Goal: Task Accomplishment & Management: Manage account settings

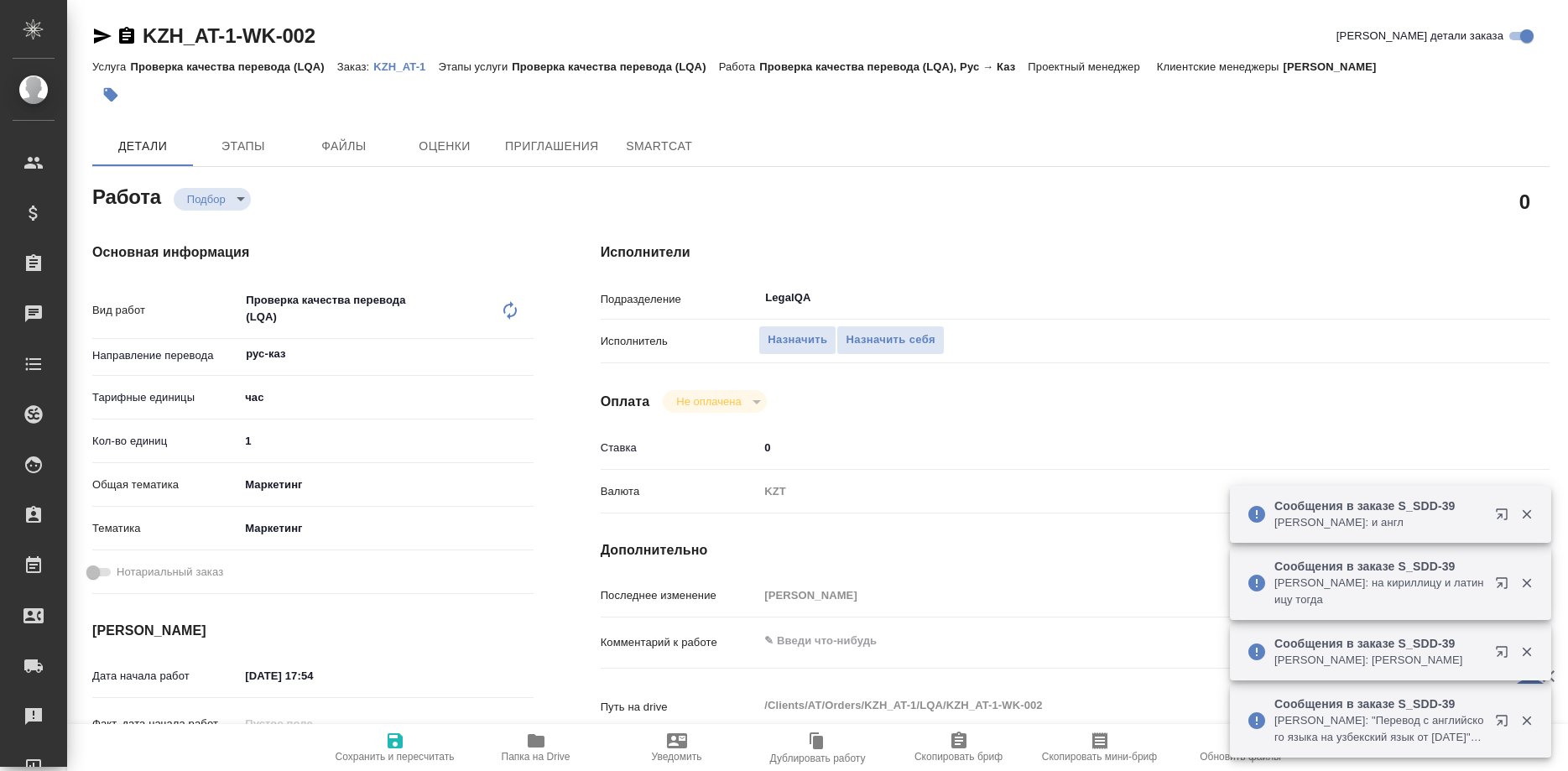
type textarea "x"
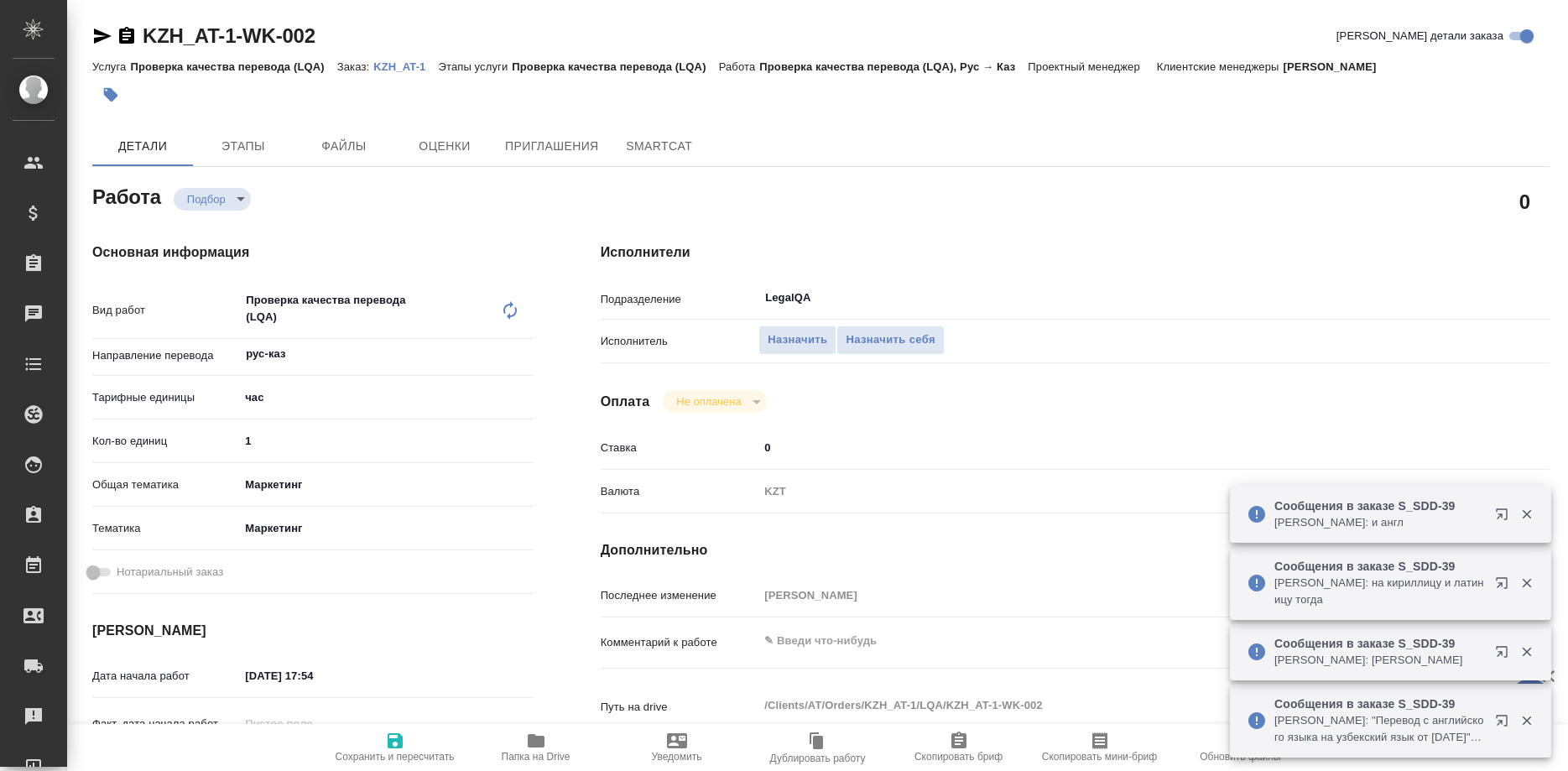
type textarea "x"
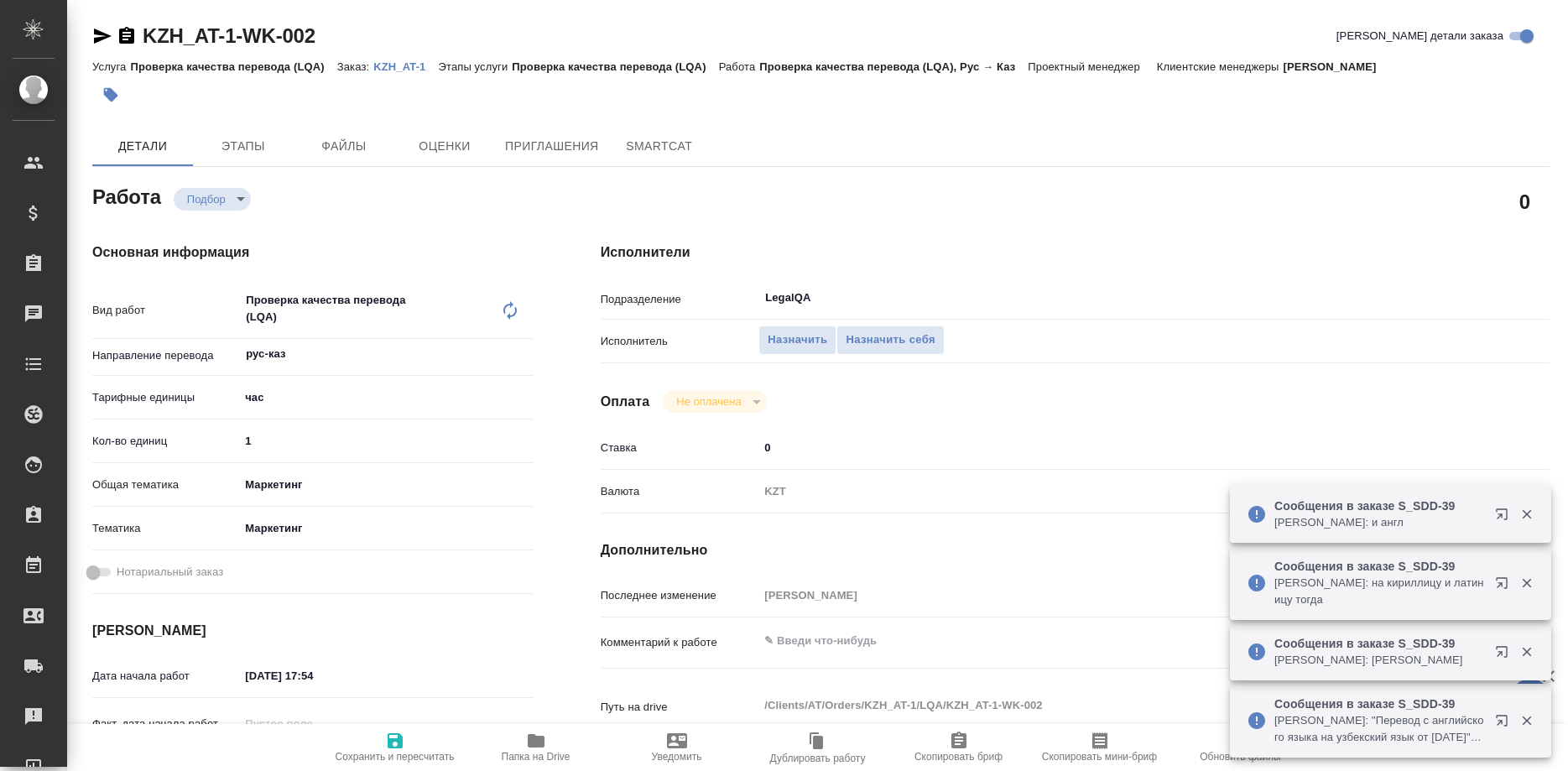
type textarea "x"
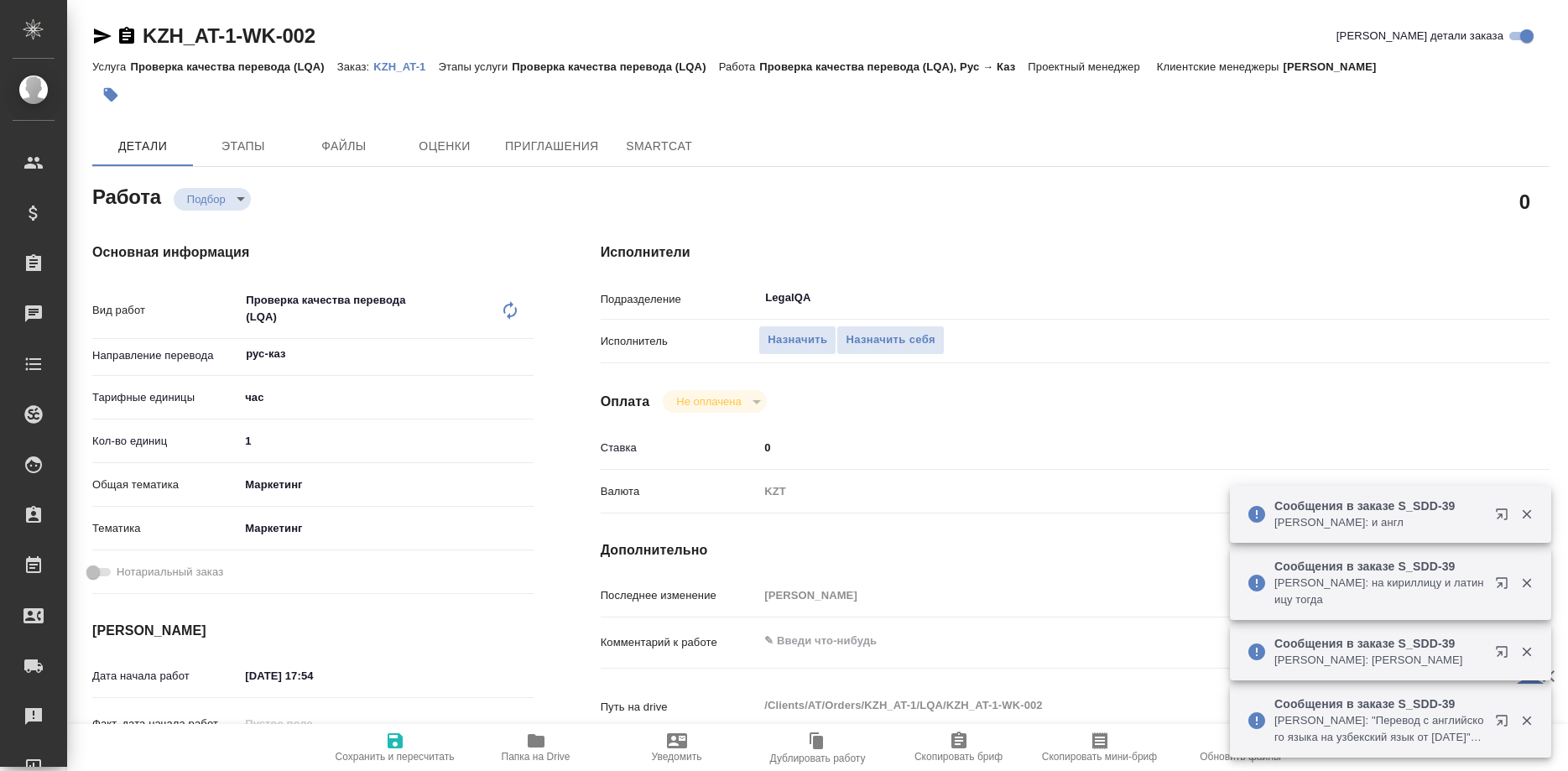
type textarea "x"
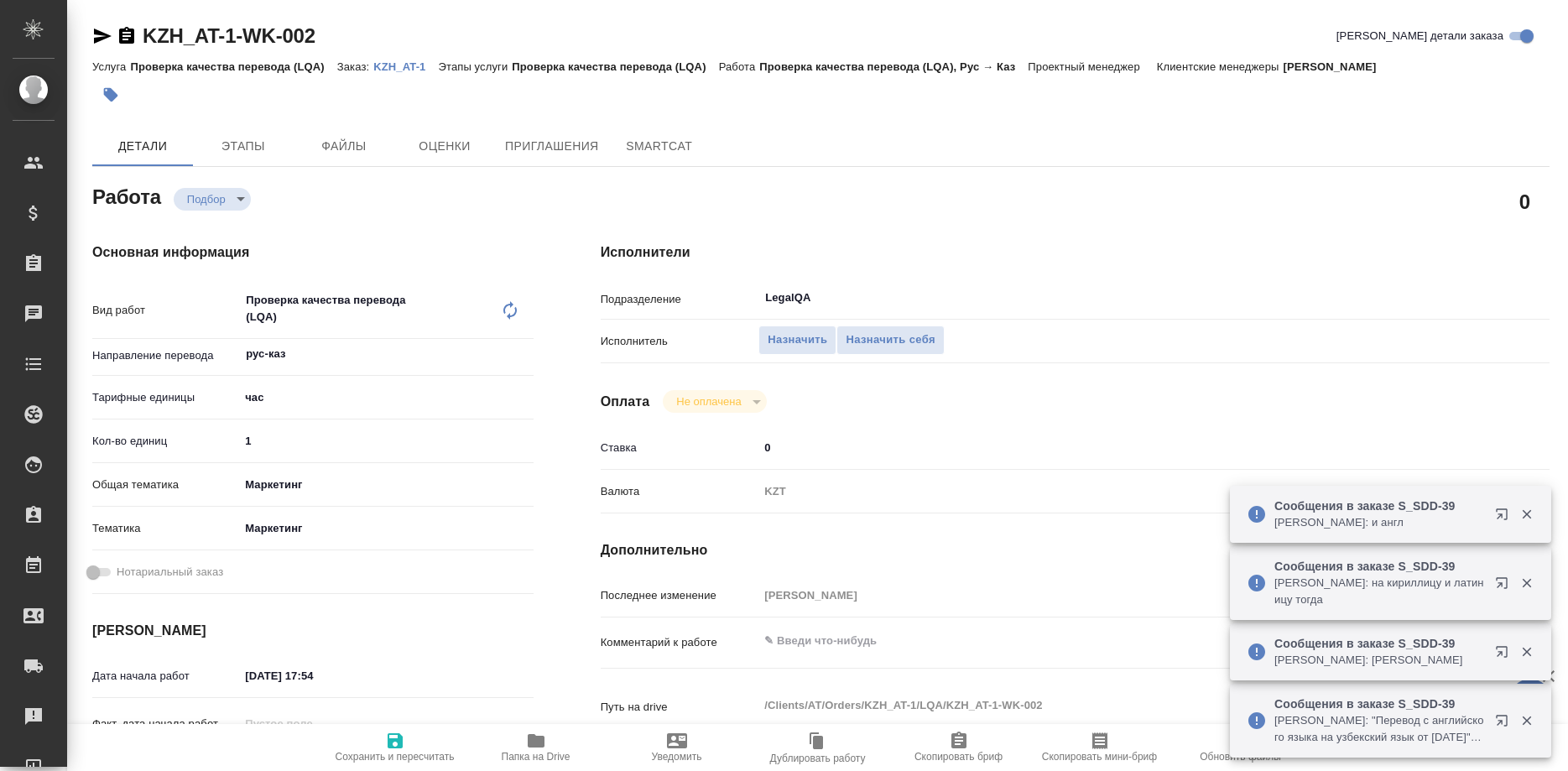
type textarea "x"
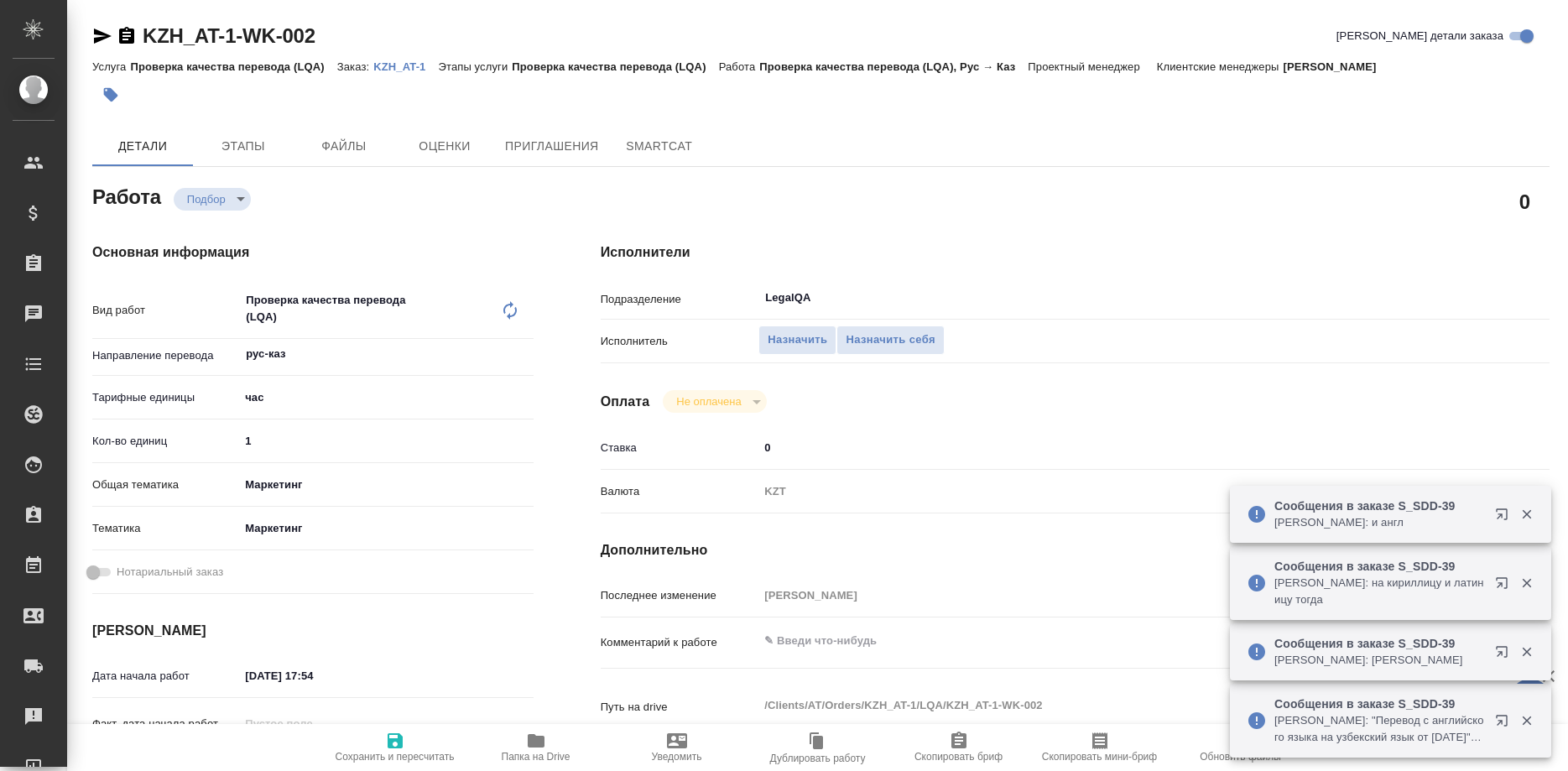
type textarea "x"
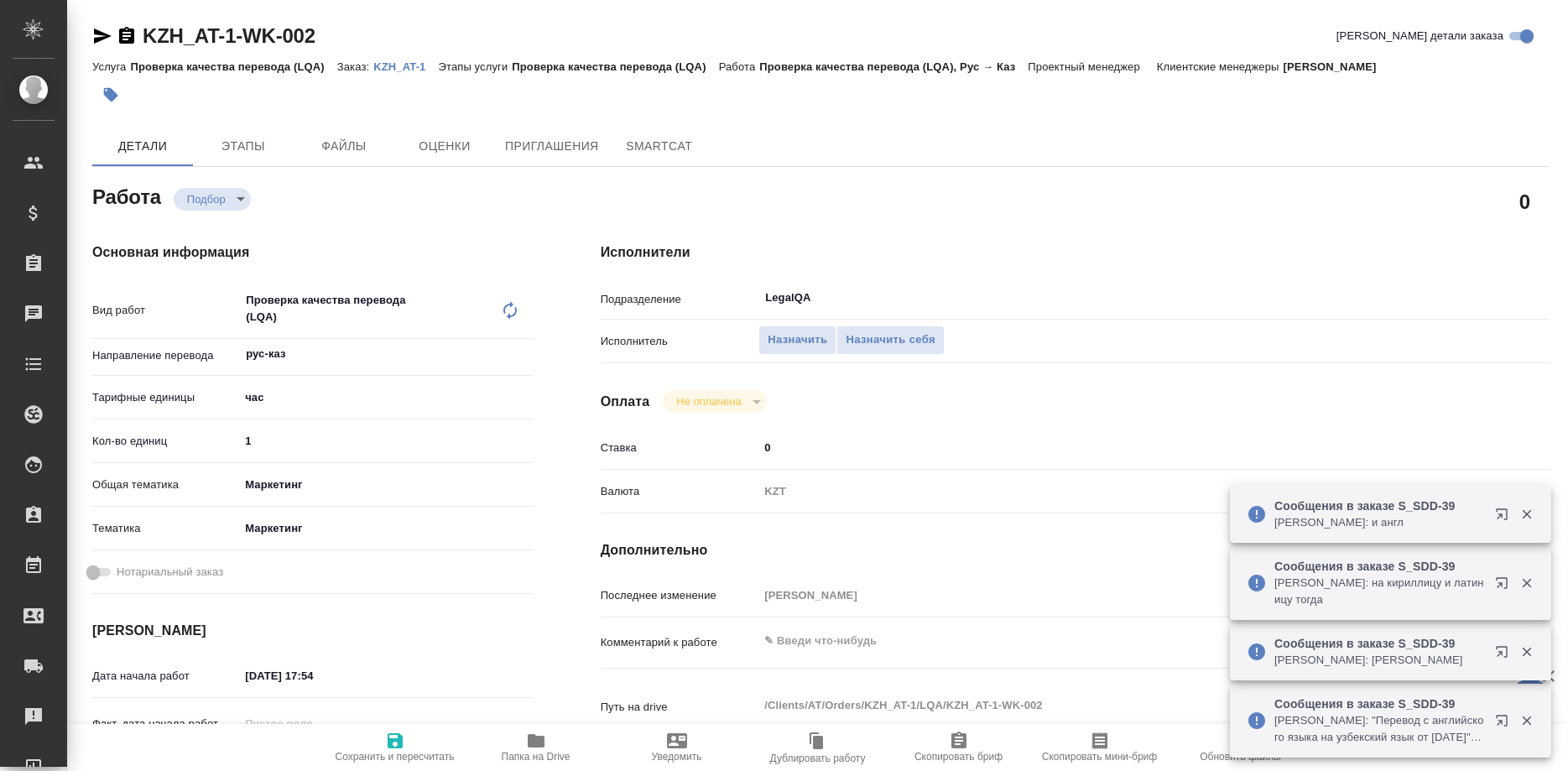
type textarea "x"
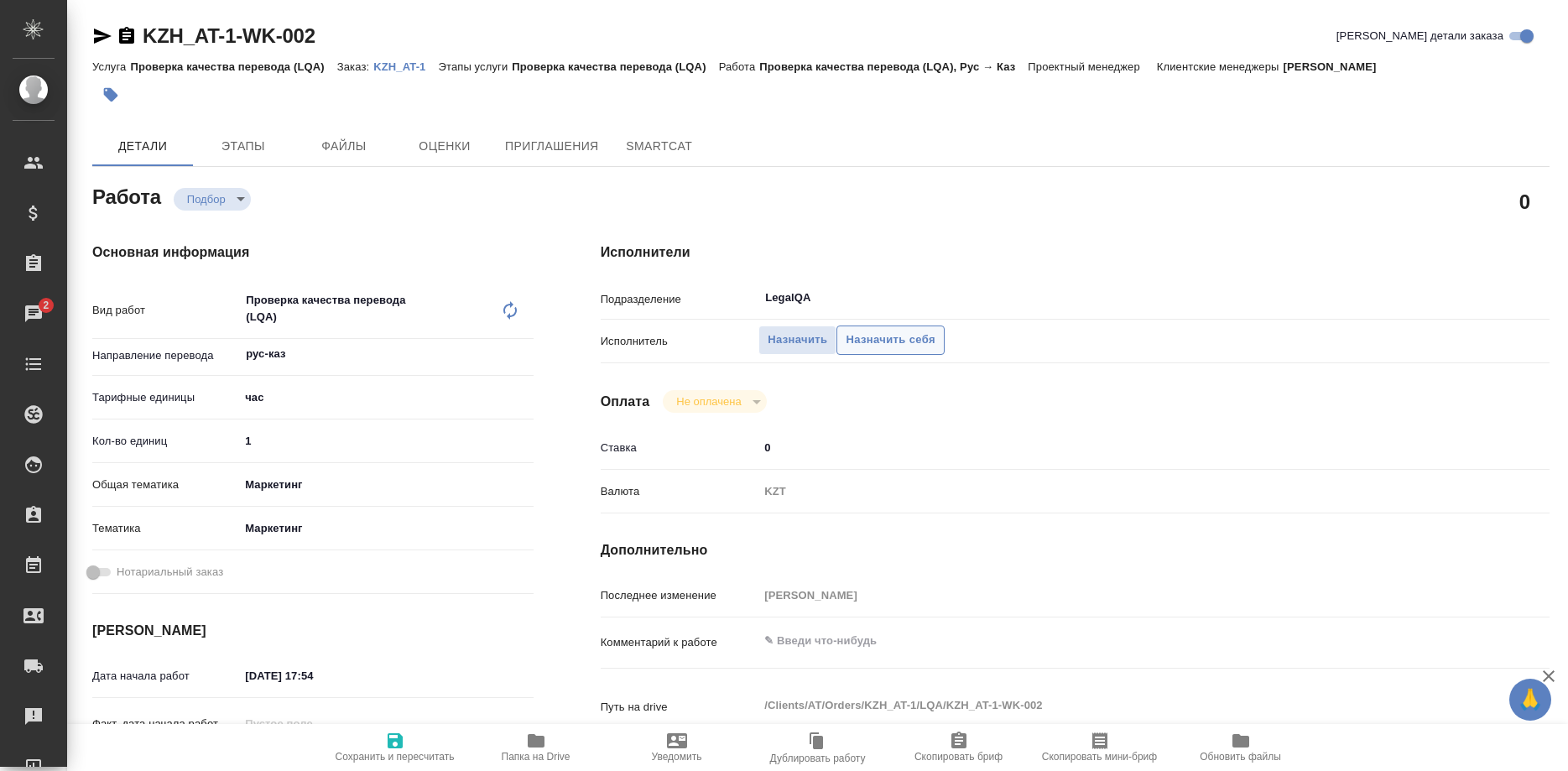
click at [877, 330] on span "Назначить себя" at bounding box center [890, 340] width 88 height 19
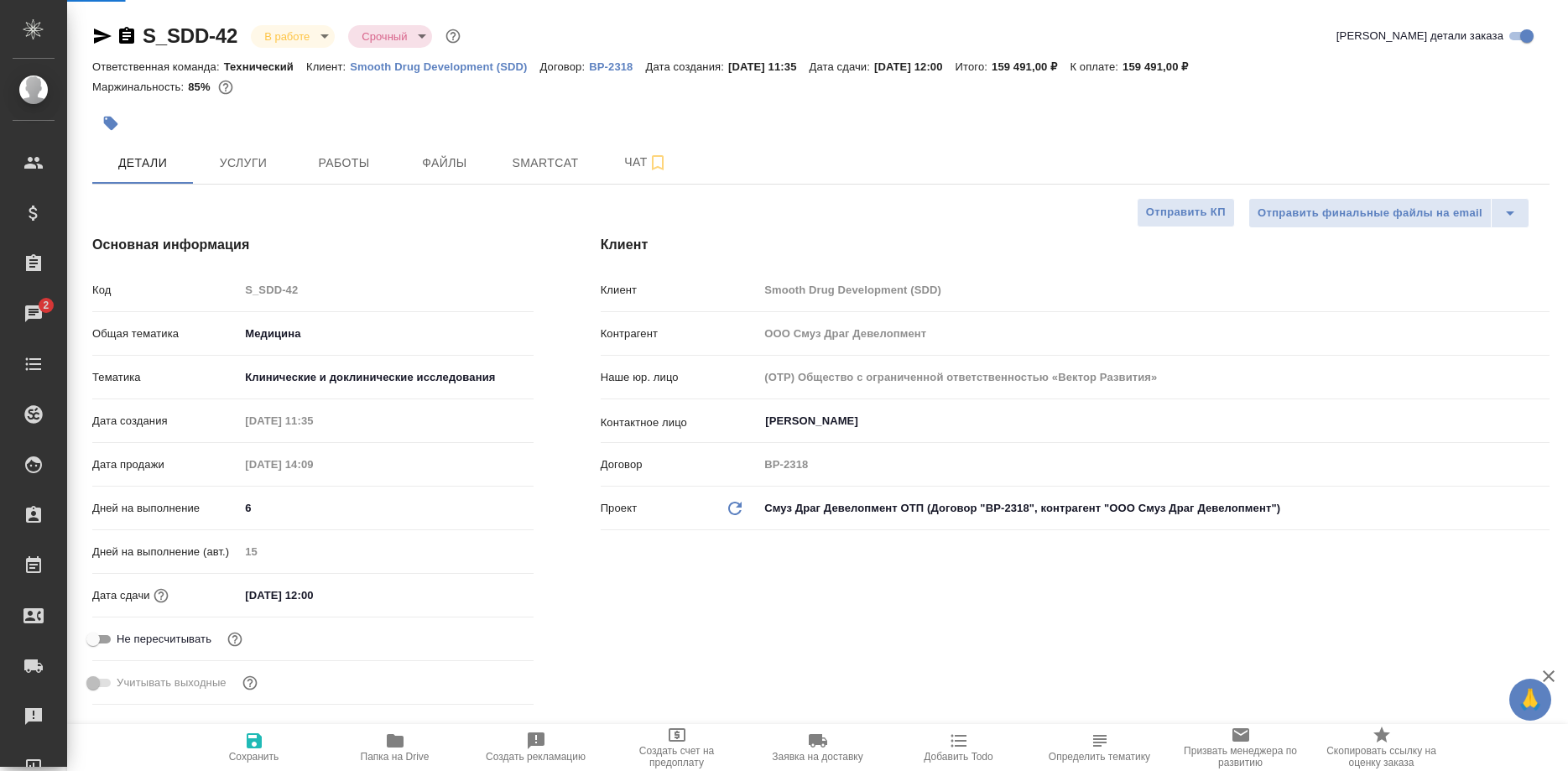
select select "RU"
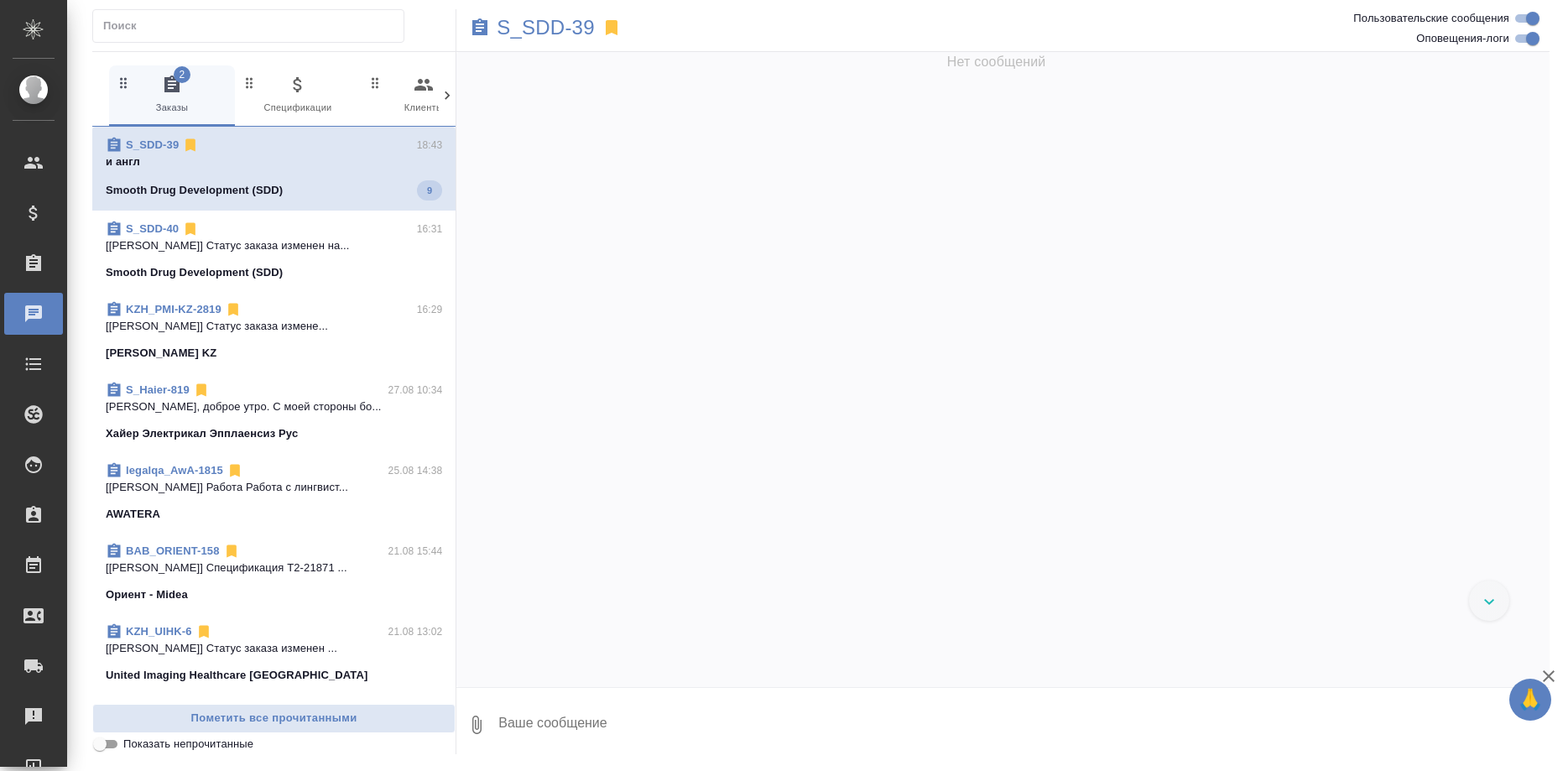
click at [295, 183] on div "Smooth Drug Development (SDD) 9" at bounding box center [273, 190] width 336 height 20
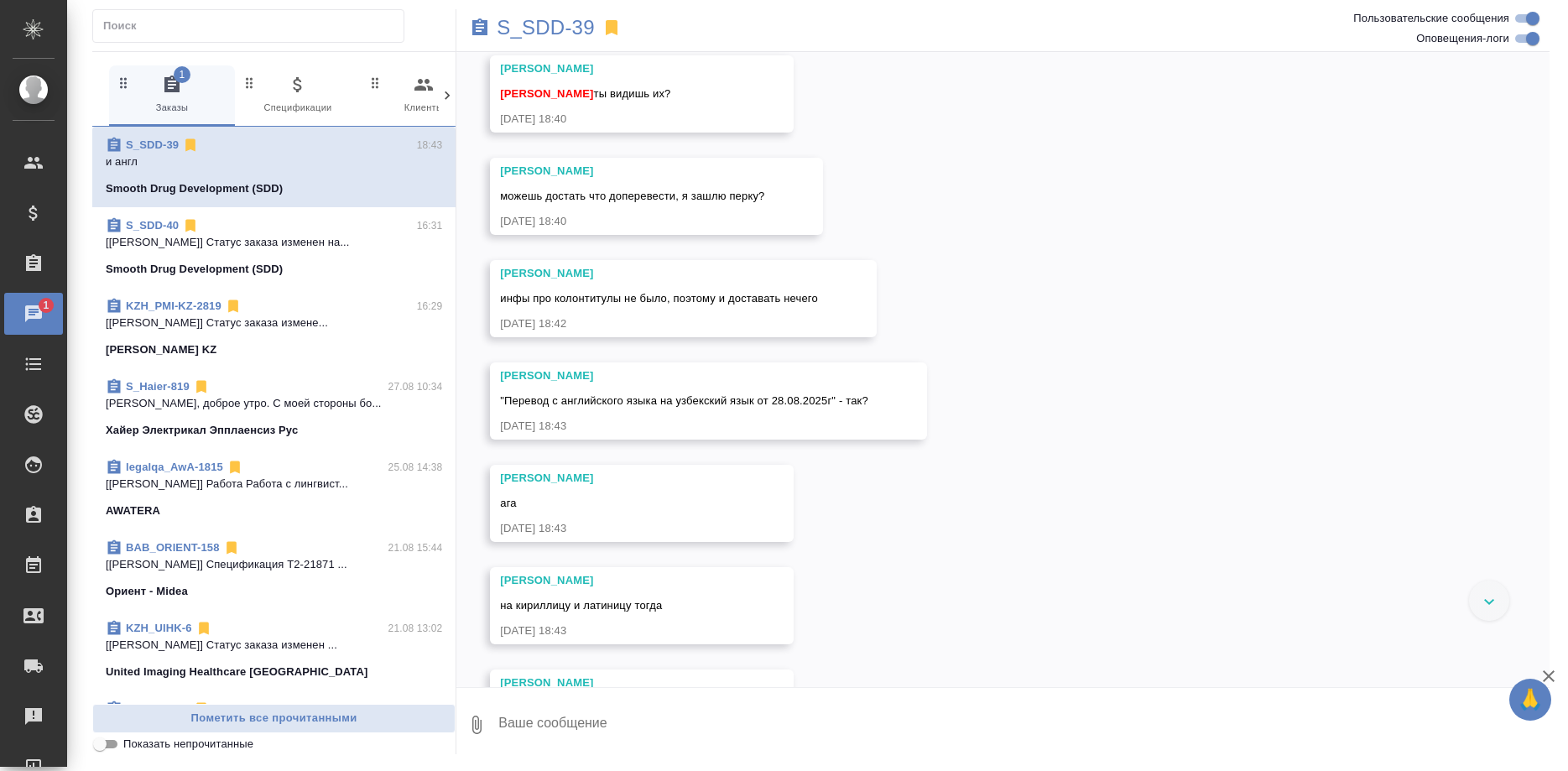
scroll to position [23428, 0]
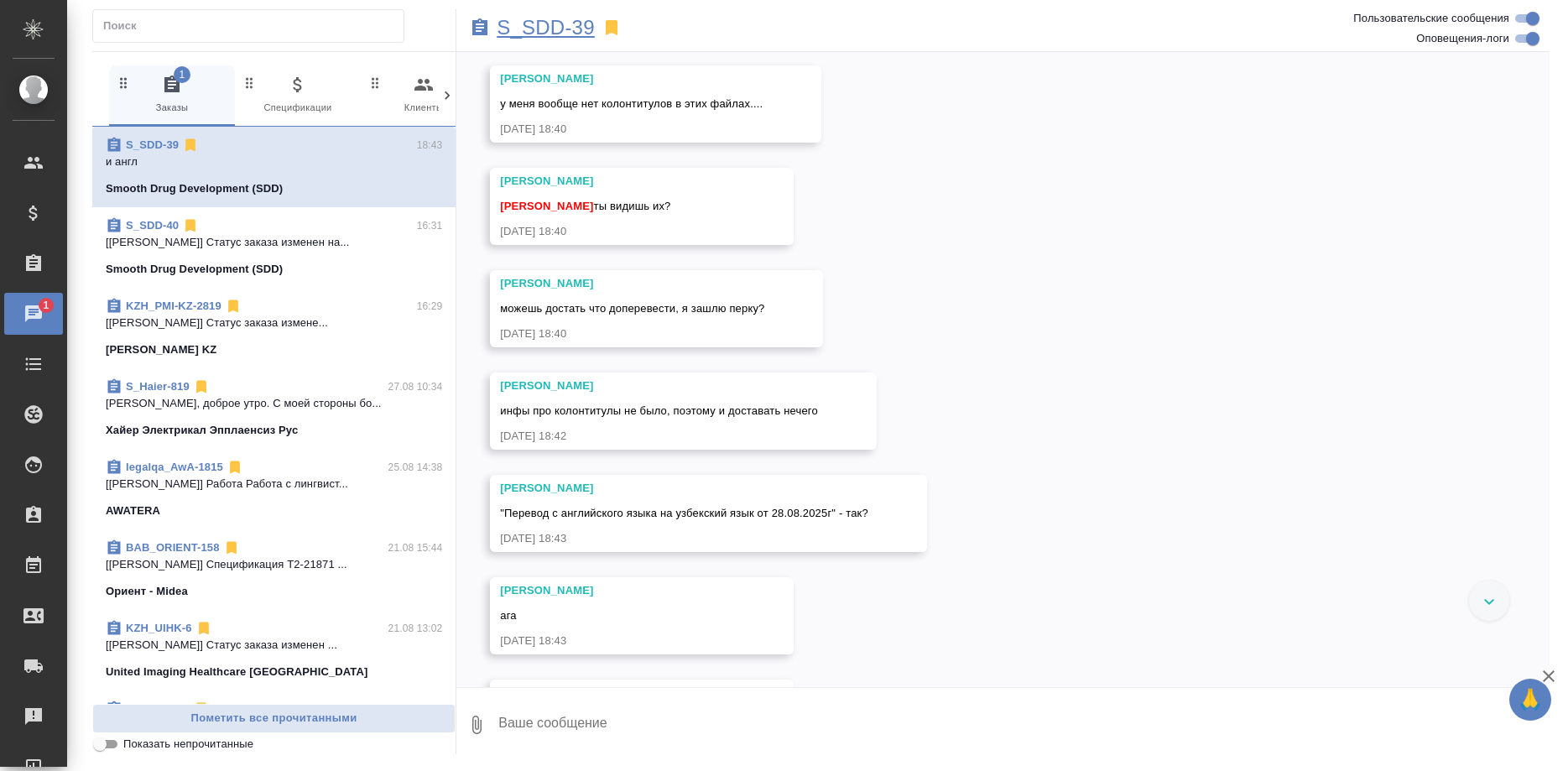
click at [527, 25] on p "S_SDD-39" at bounding box center [545, 28] width 98 height 17
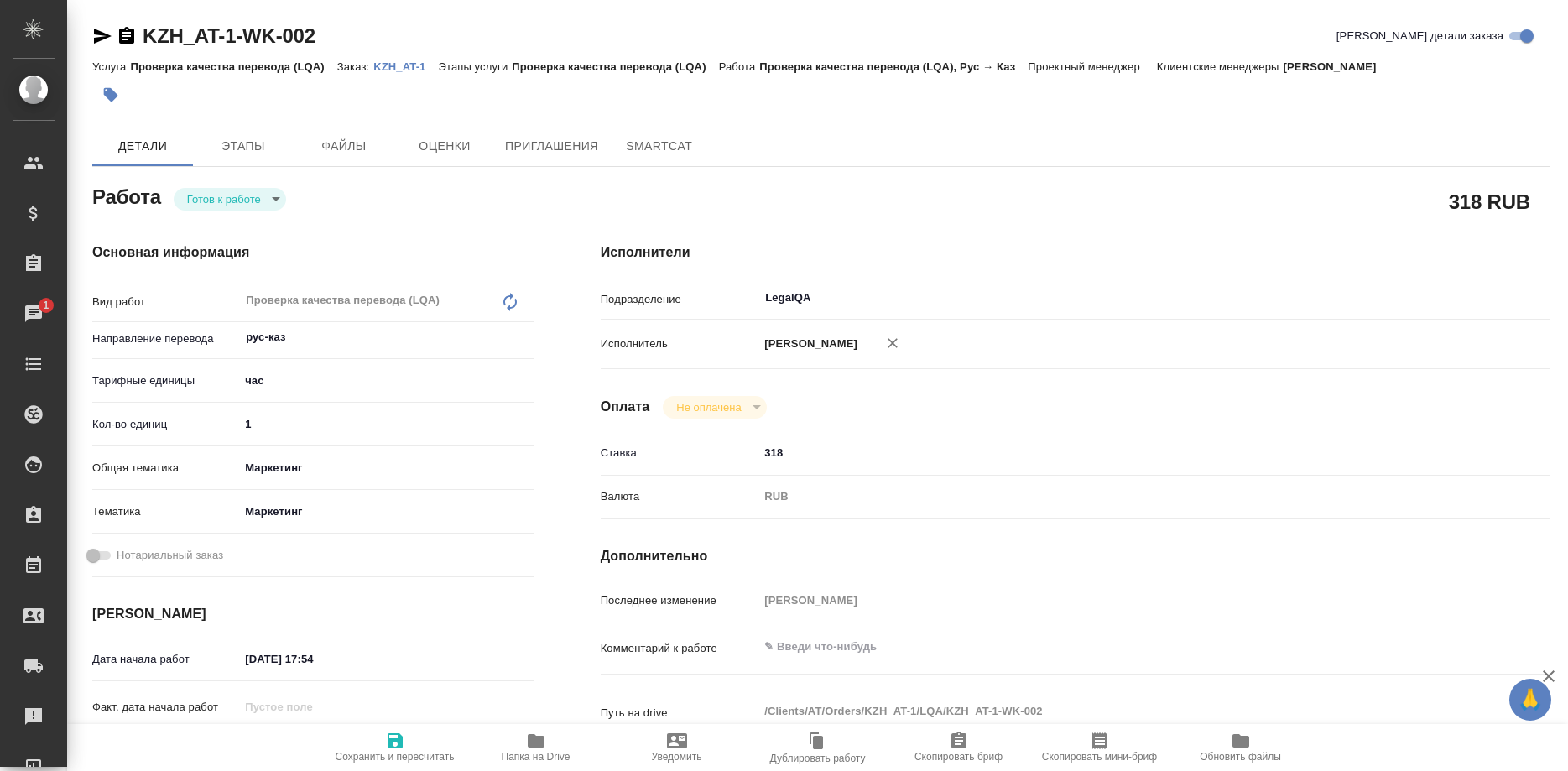
click at [378, 61] on p "KZH_AT-1" at bounding box center [405, 66] width 65 height 12
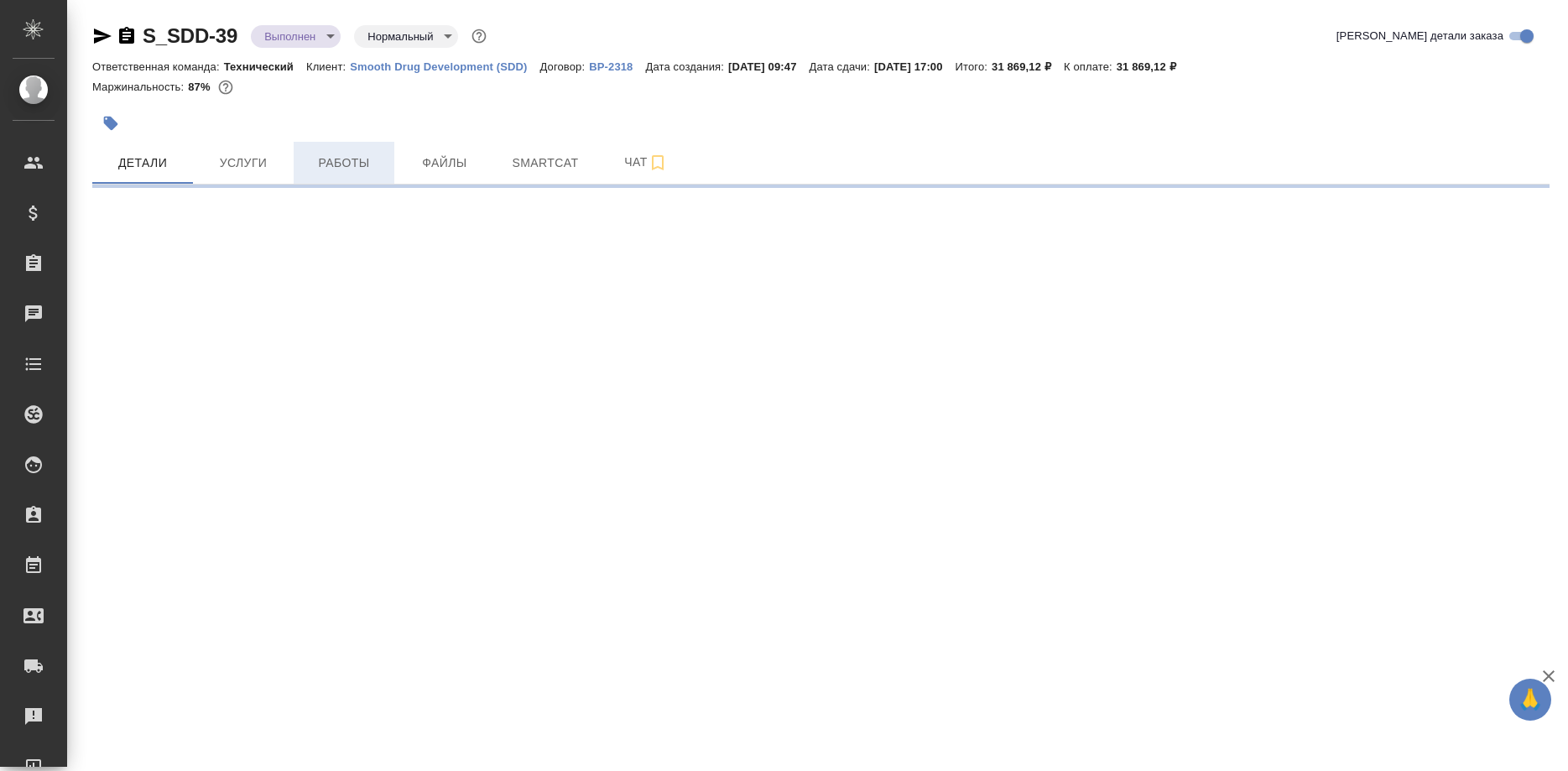
click at [351, 165] on span "Работы" at bounding box center [343, 163] width 81 height 21
select select "RU"
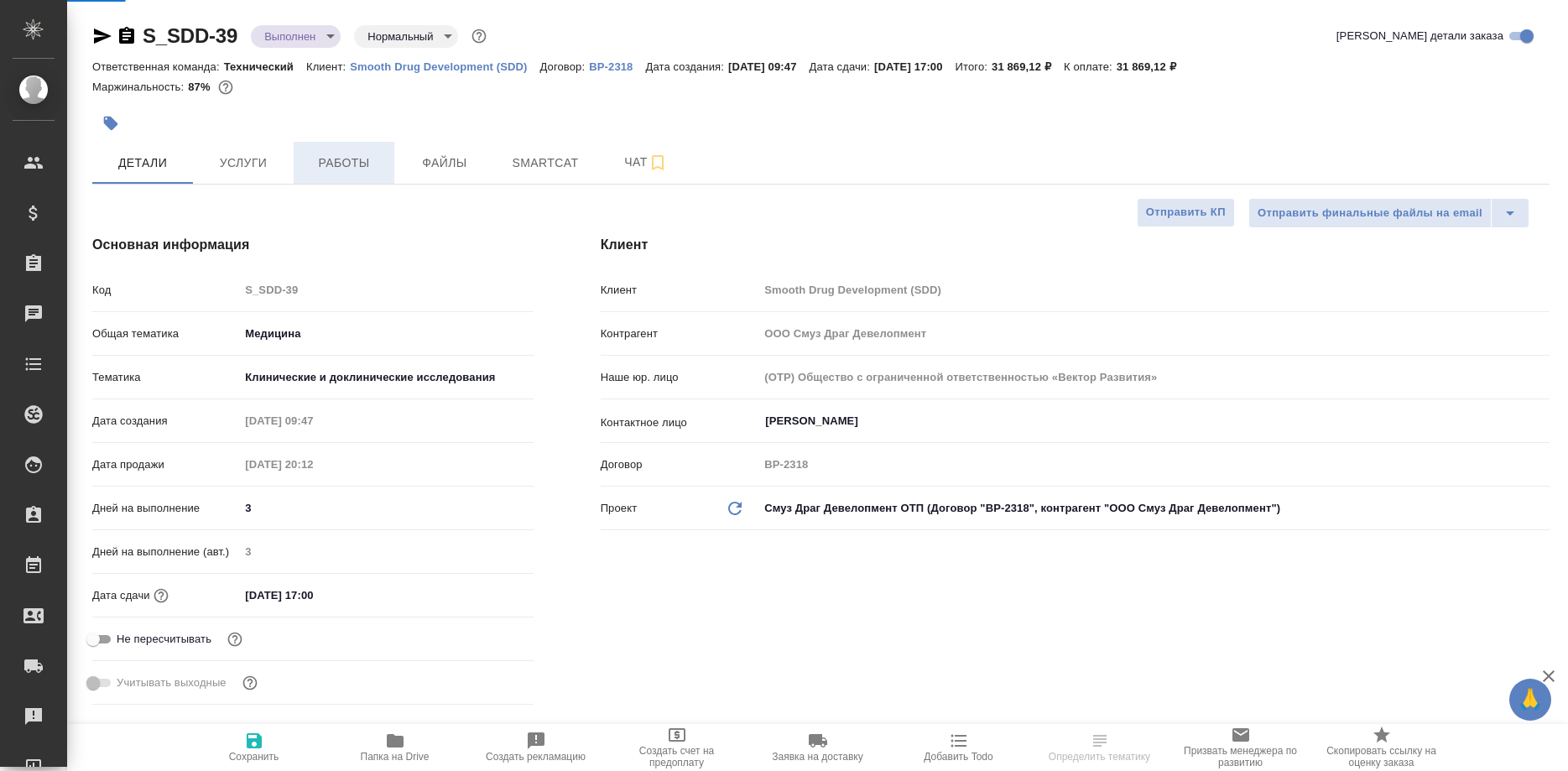
type textarea "x"
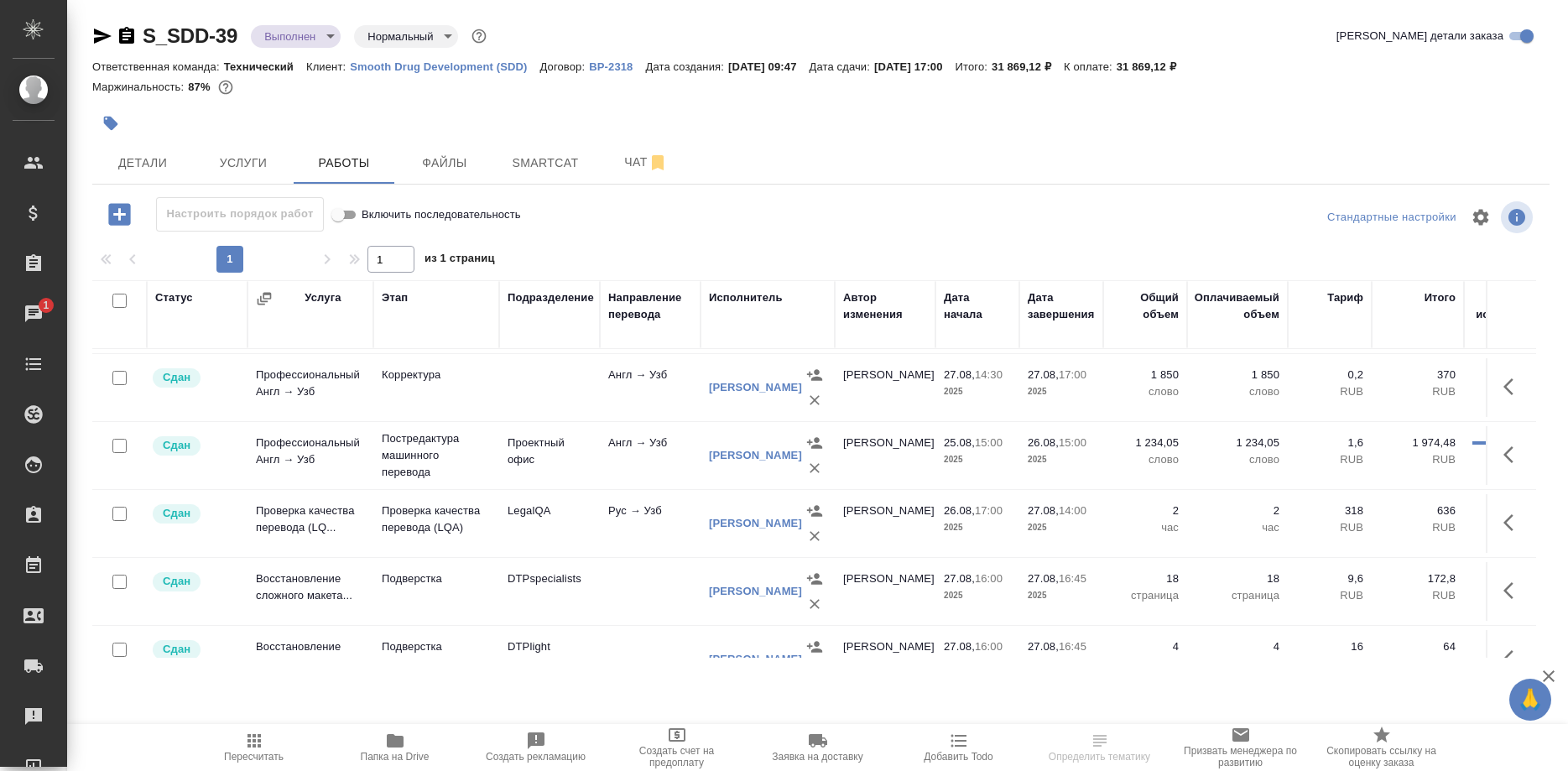
scroll to position [236, 0]
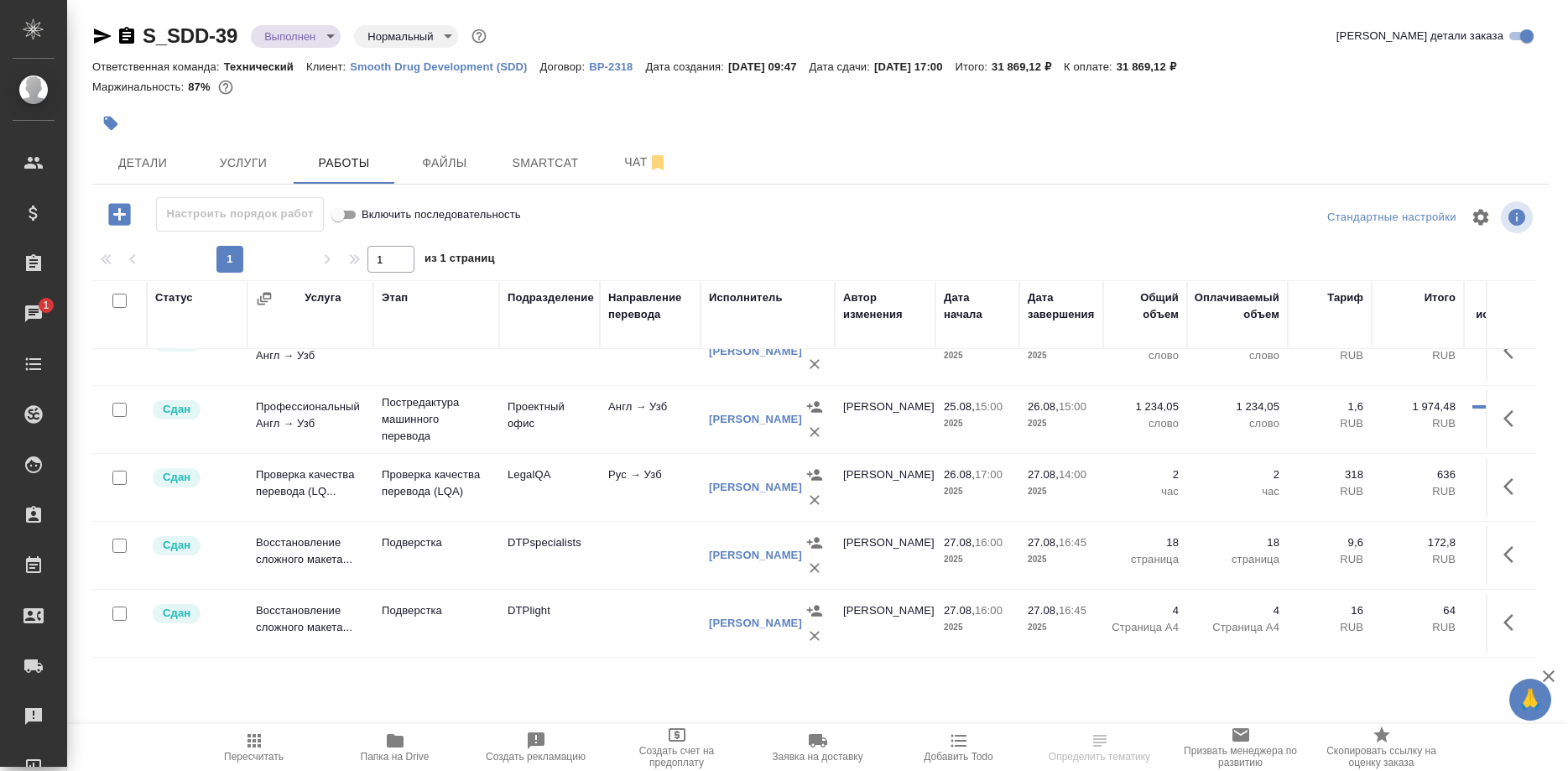
click at [559, 141] on div at bounding box center [578, 123] width 971 height 37
click at [557, 155] on span "Smartcat" at bounding box center [545, 163] width 81 height 21
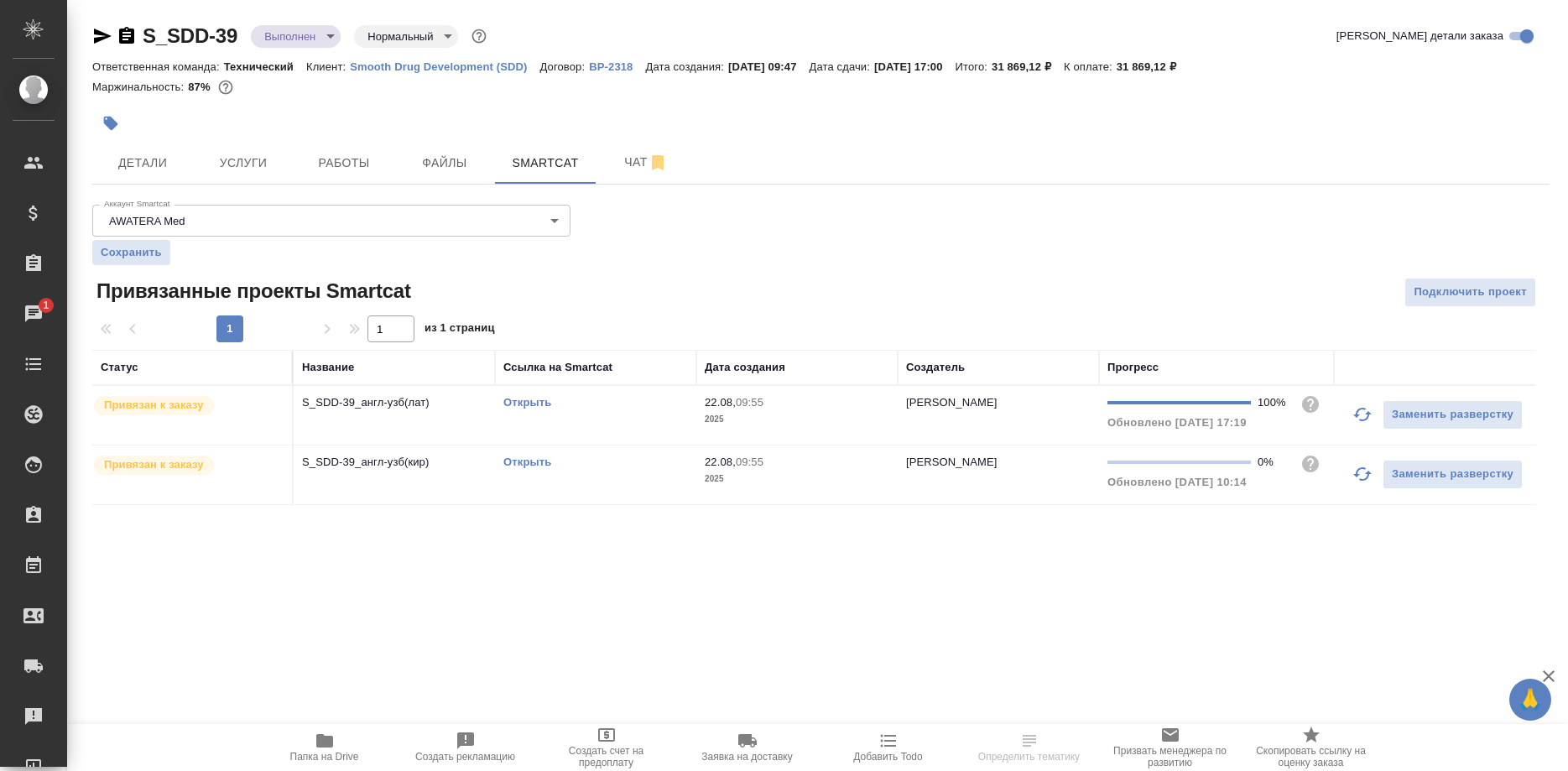
click at [526, 405] on link "Открыть" at bounding box center [527, 402] width 48 height 12
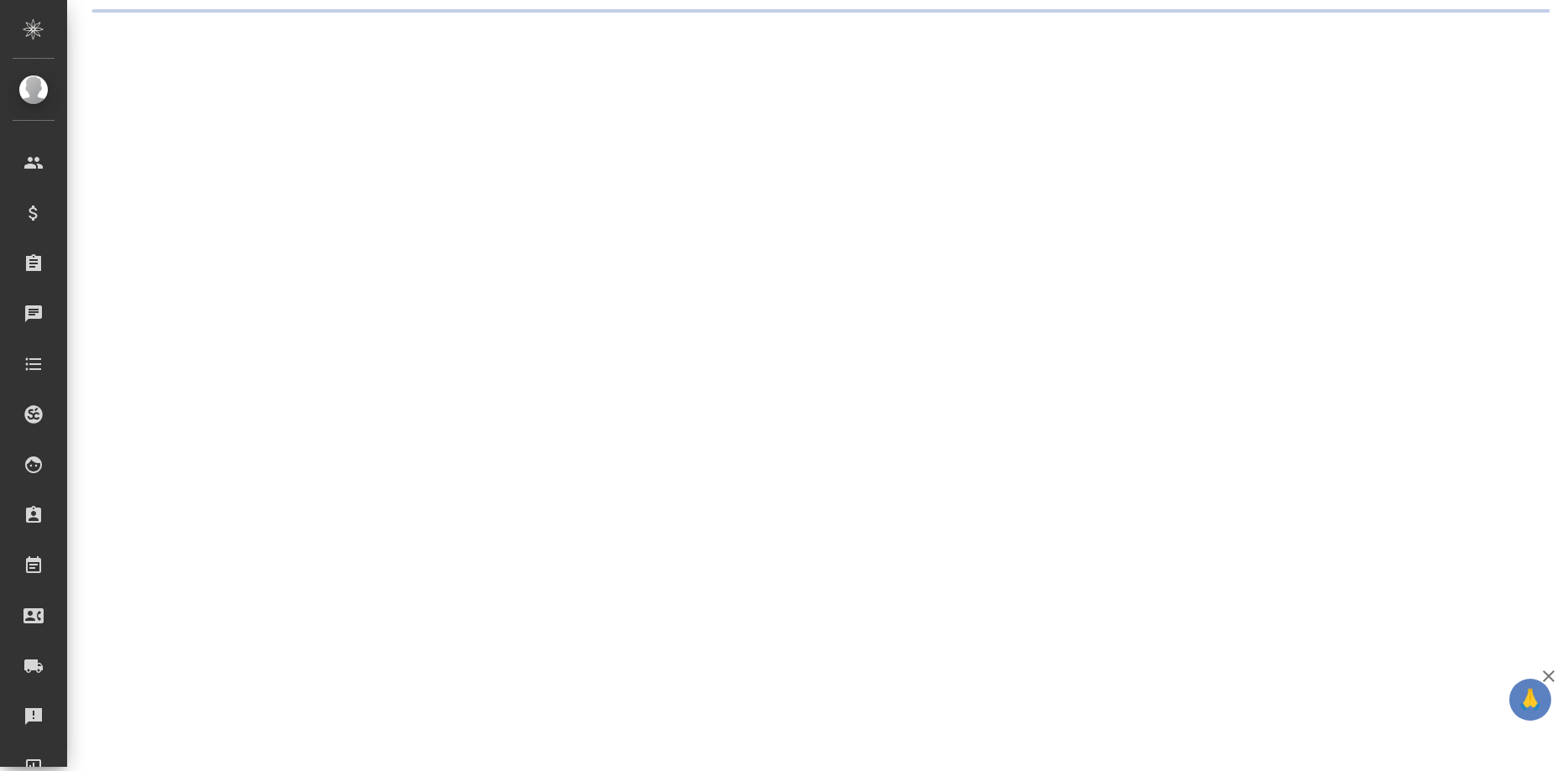
select select "RU"
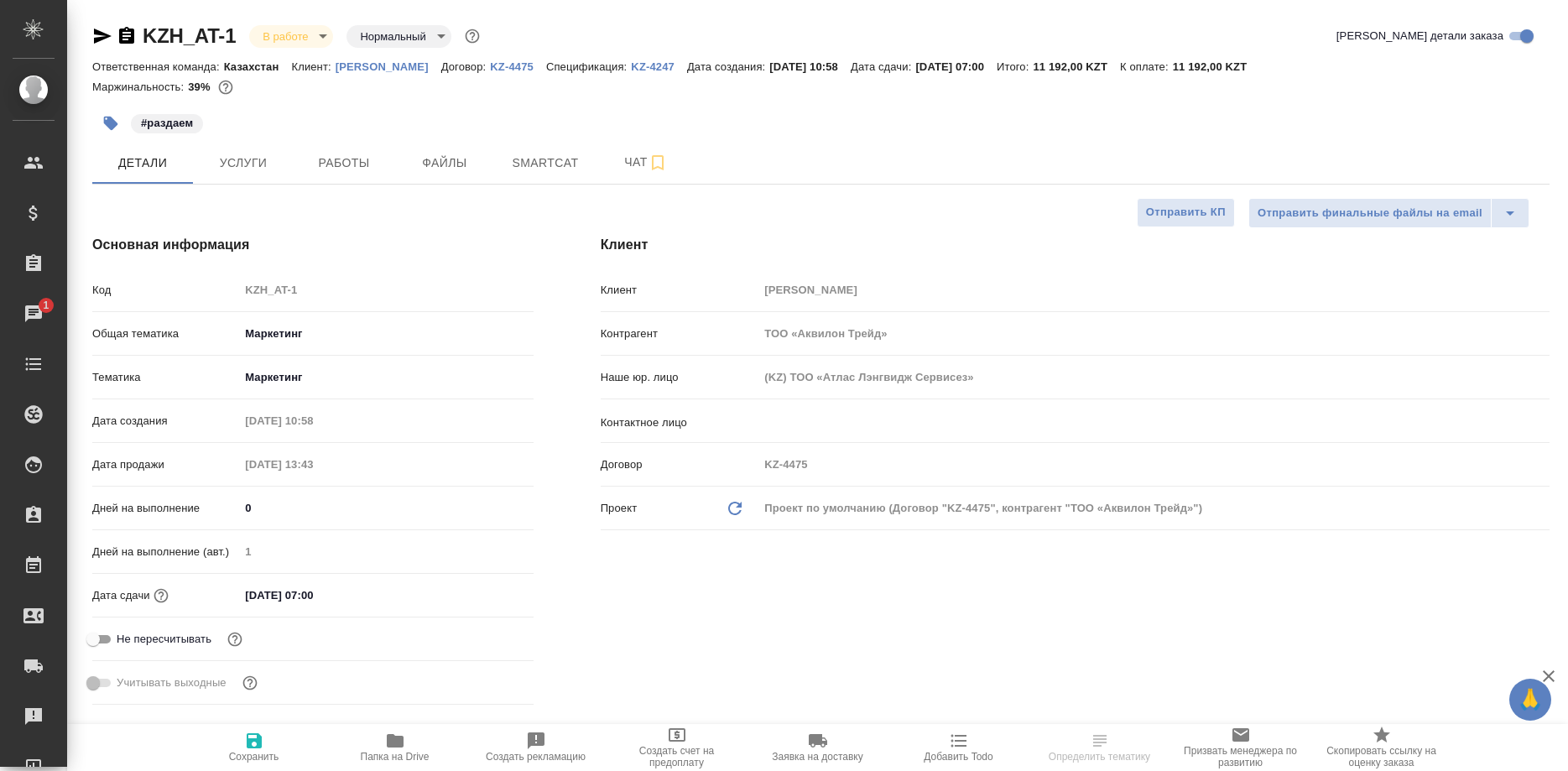
type textarea "x"
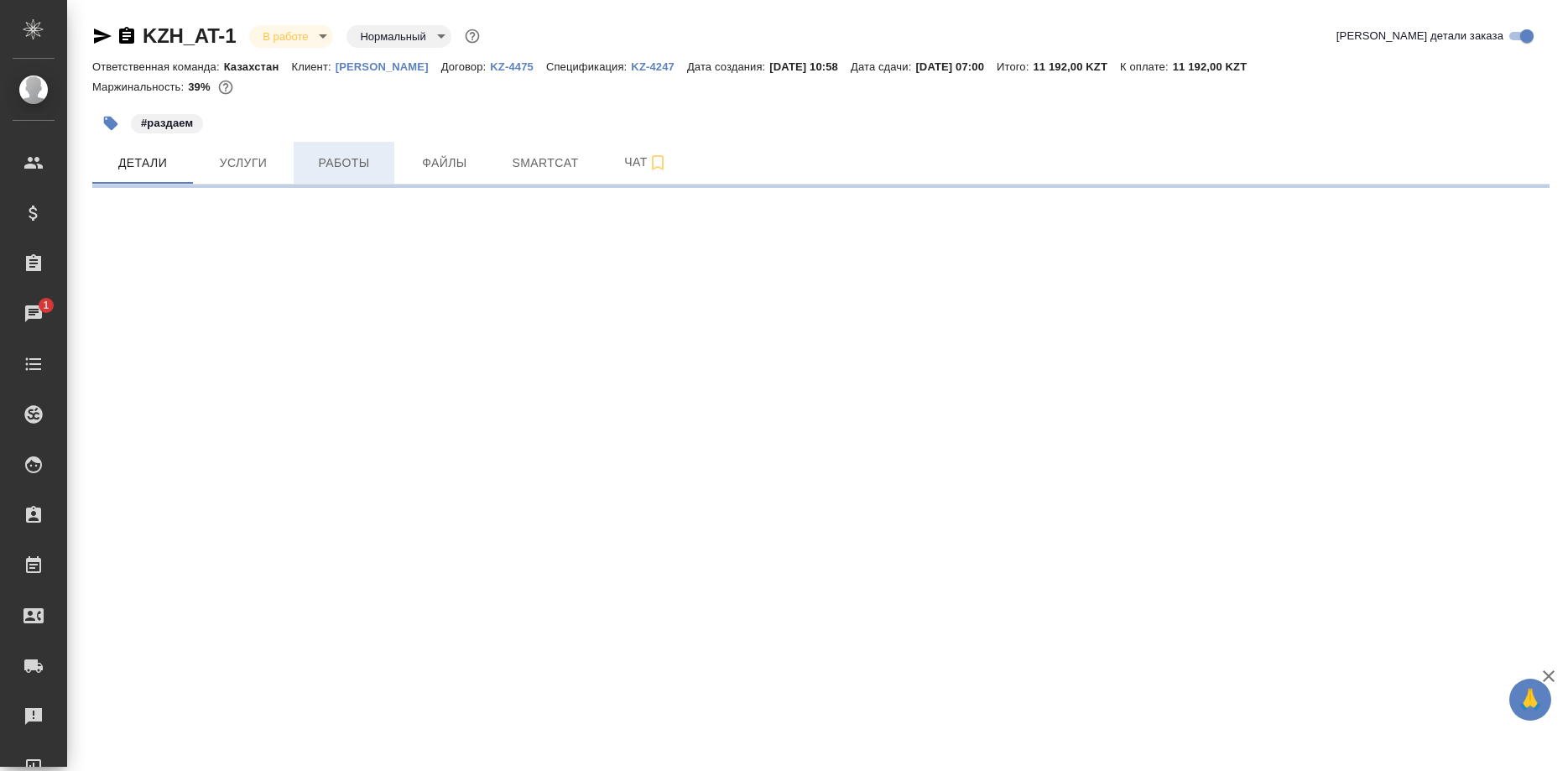
select select "RU"
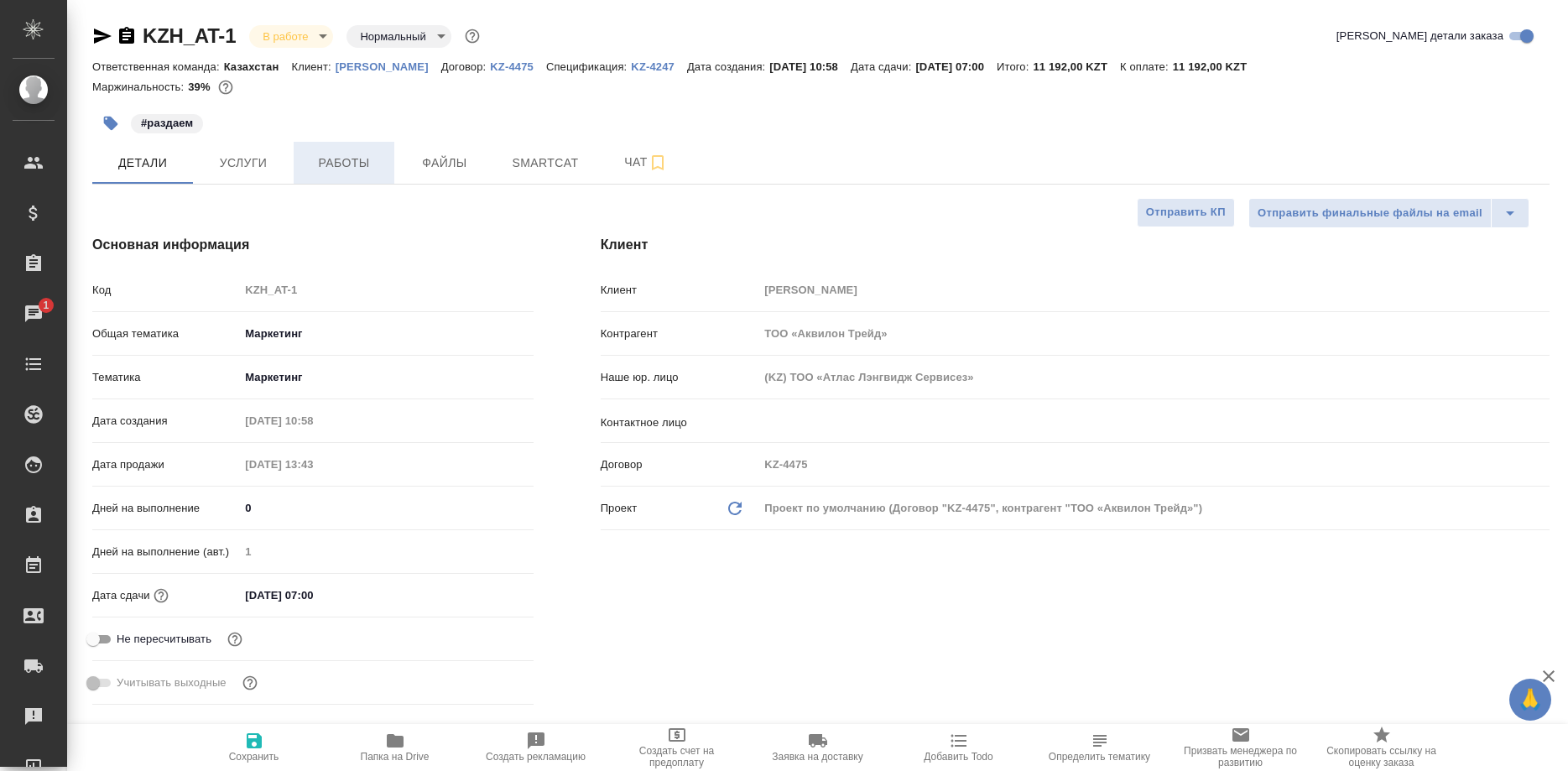
click at [354, 168] on span "Работы" at bounding box center [343, 163] width 81 height 21
type textarea "x"
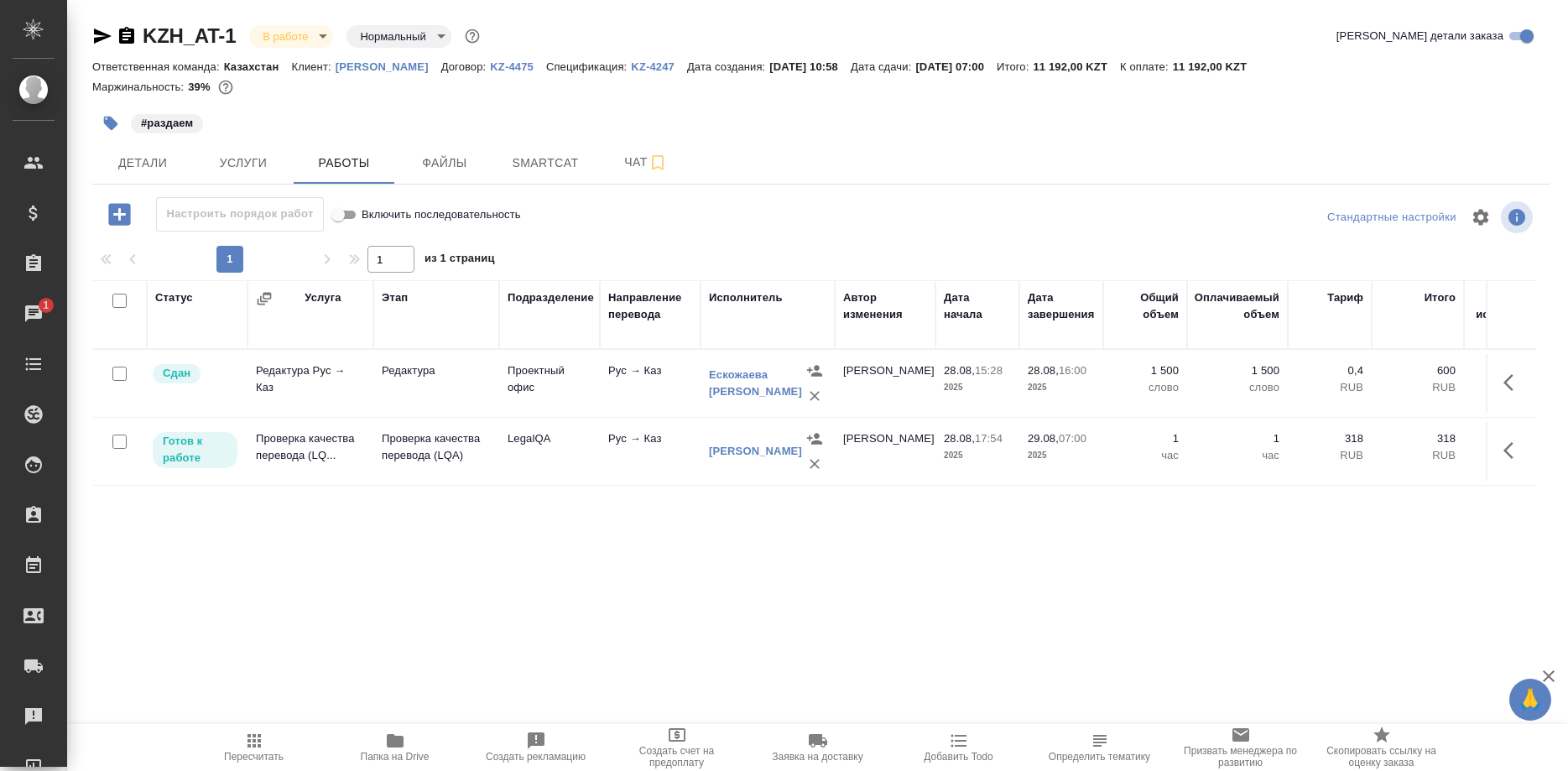
click at [257, 746] on icon "button" at bounding box center [254, 741] width 20 height 20
click at [407, 748] on span "Папка на Drive" at bounding box center [395, 746] width 121 height 31
click at [1508, 455] on icon "button" at bounding box center [1508, 451] width 10 height 17
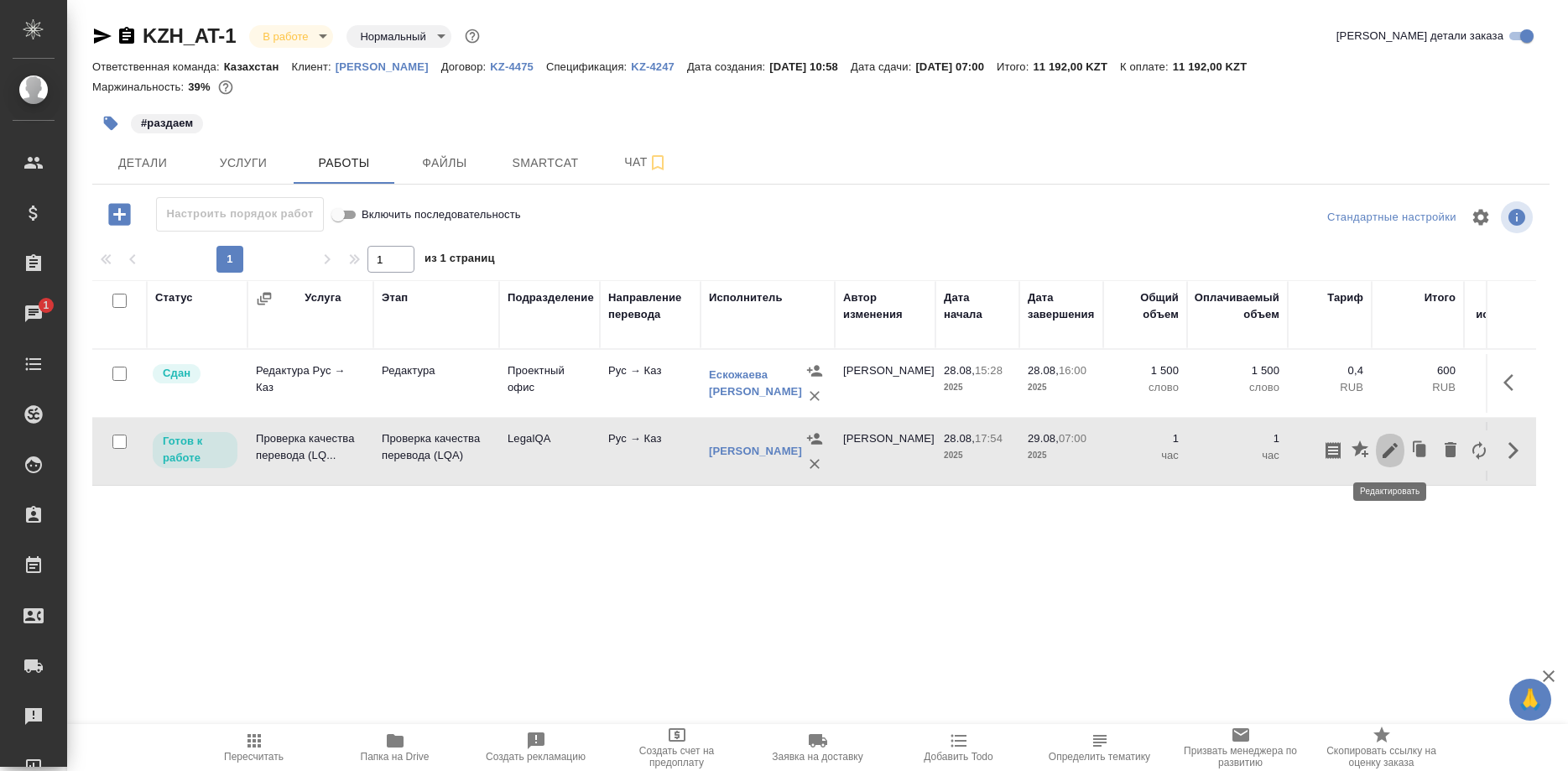
click at [1391, 449] on icon "button" at bounding box center [1390, 450] width 15 height 15
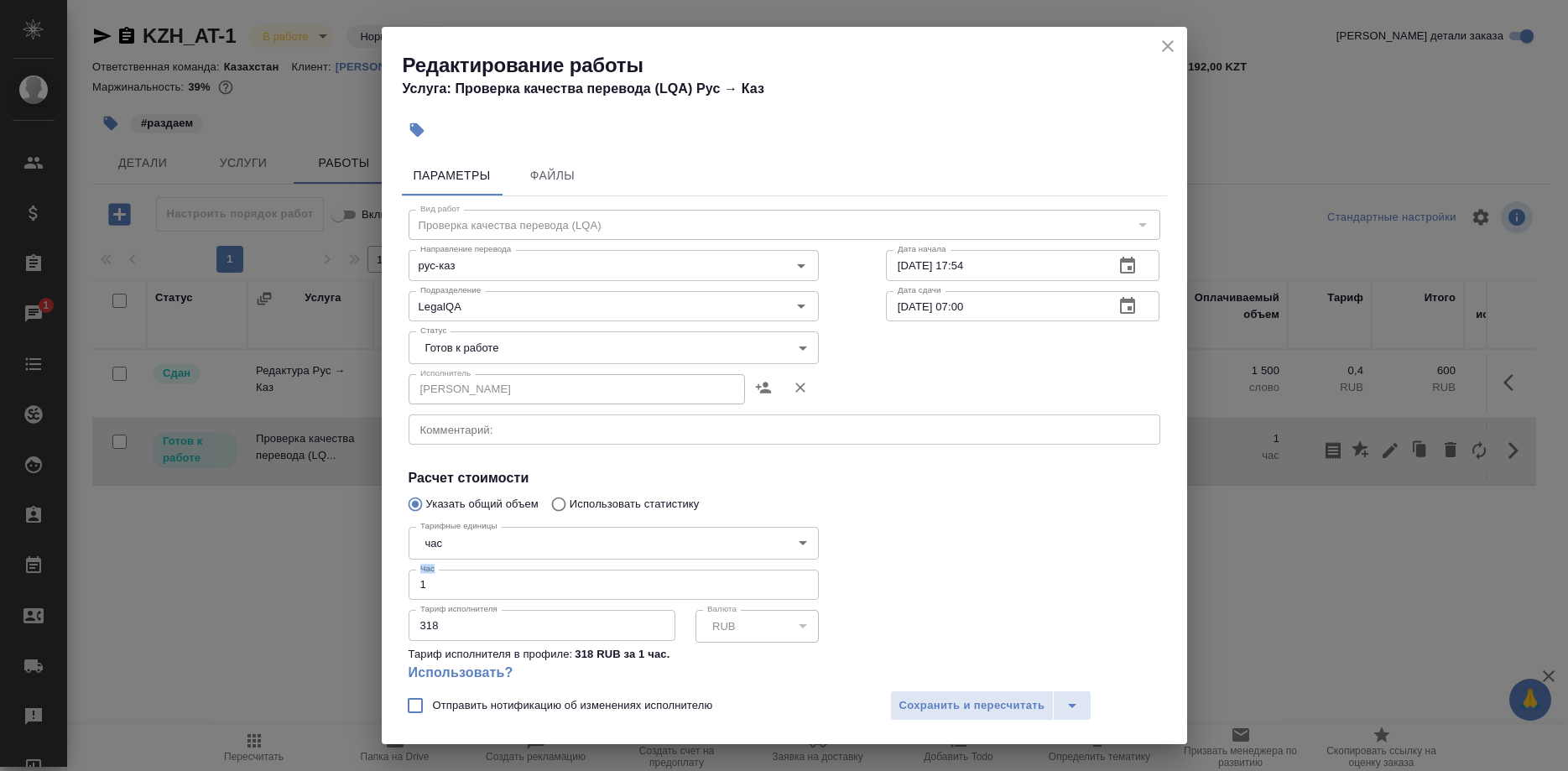
drag, startPoint x: 557, startPoint y: 542, endPoint x: 379, endPoint y: 557, distance: 178.6
click at [379, 557] on div "Тарифные единицы час 5a8b1489cc6b4906c91bfd93 Тарифные единицы Час 1 Час Тариф …" at bounding box center [614, 611] width 478 height 249
drag, startPoint x: 453, startPoint y: 561, endPoint x: 399, endPoint y: 563, distance: 54.0
click at [408, 570] on input "1" at bounding box center [613, 585] width 410 height 30
type input "0.66"
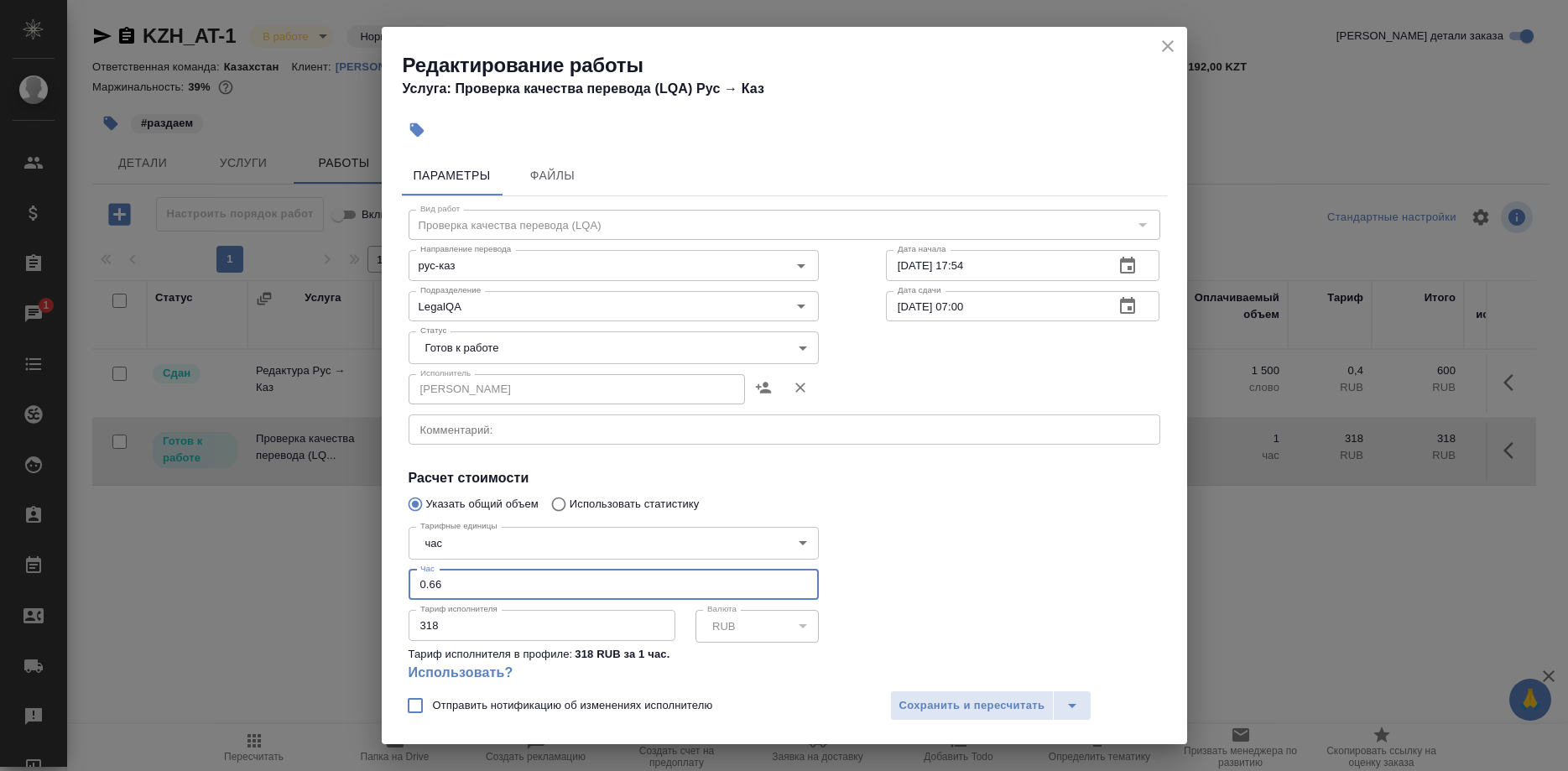
click at [478, 350] on body "🙏 .cls-1 fill:#fff; AWATERA Shirina Sabina Клиенты Спецификации Заказы 1 Чаты T…" at bounding box center [784, 386] width 1568 height 771
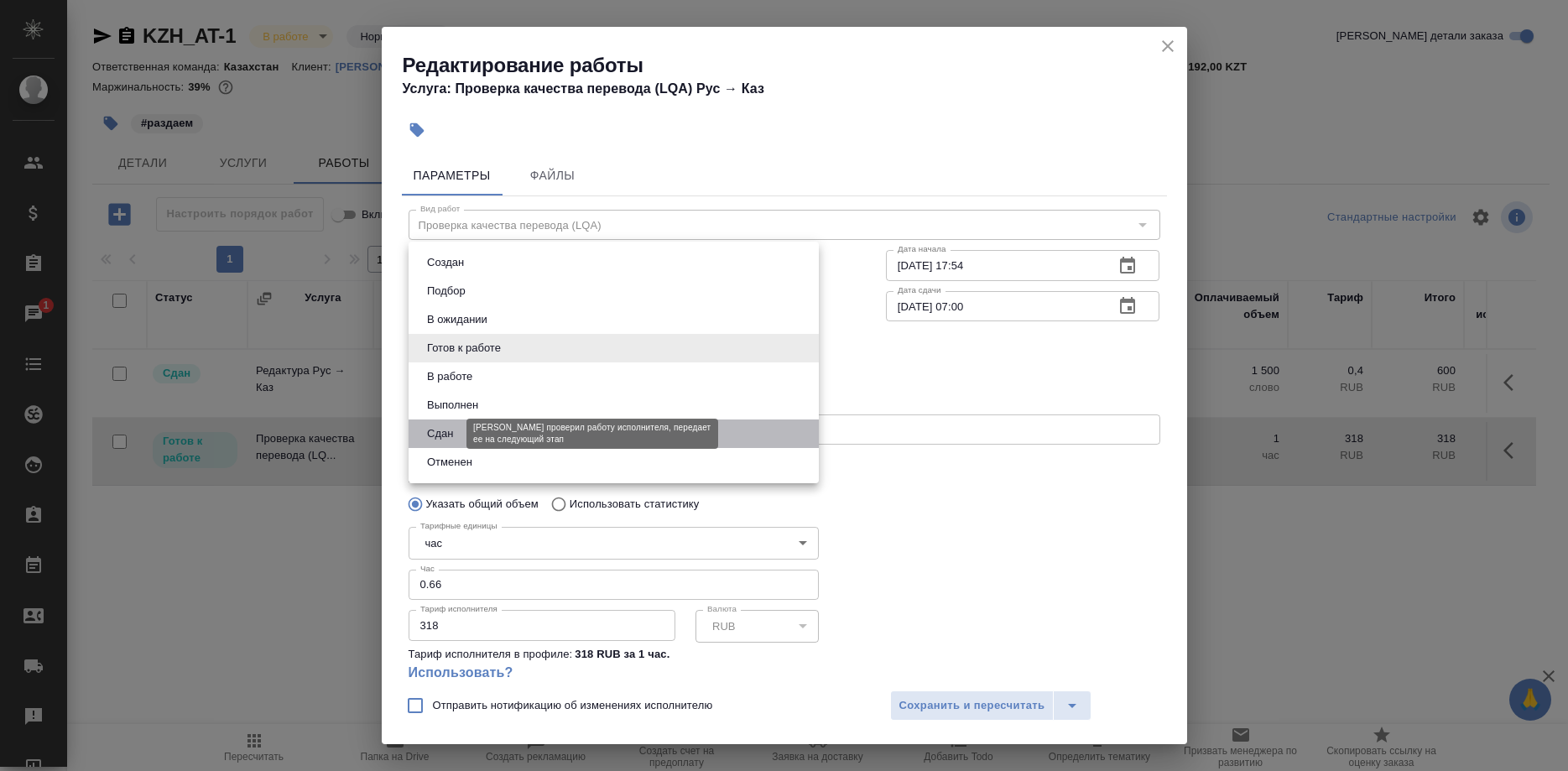
drag, startPoint x: 433, startPoint y: 429, endPoint x: 481, endPoint y: 542, distance: 122.8
click at [432, 431] on button "Сдан" at bounding box center [440, 433] width 36 height 18
type input "closed"
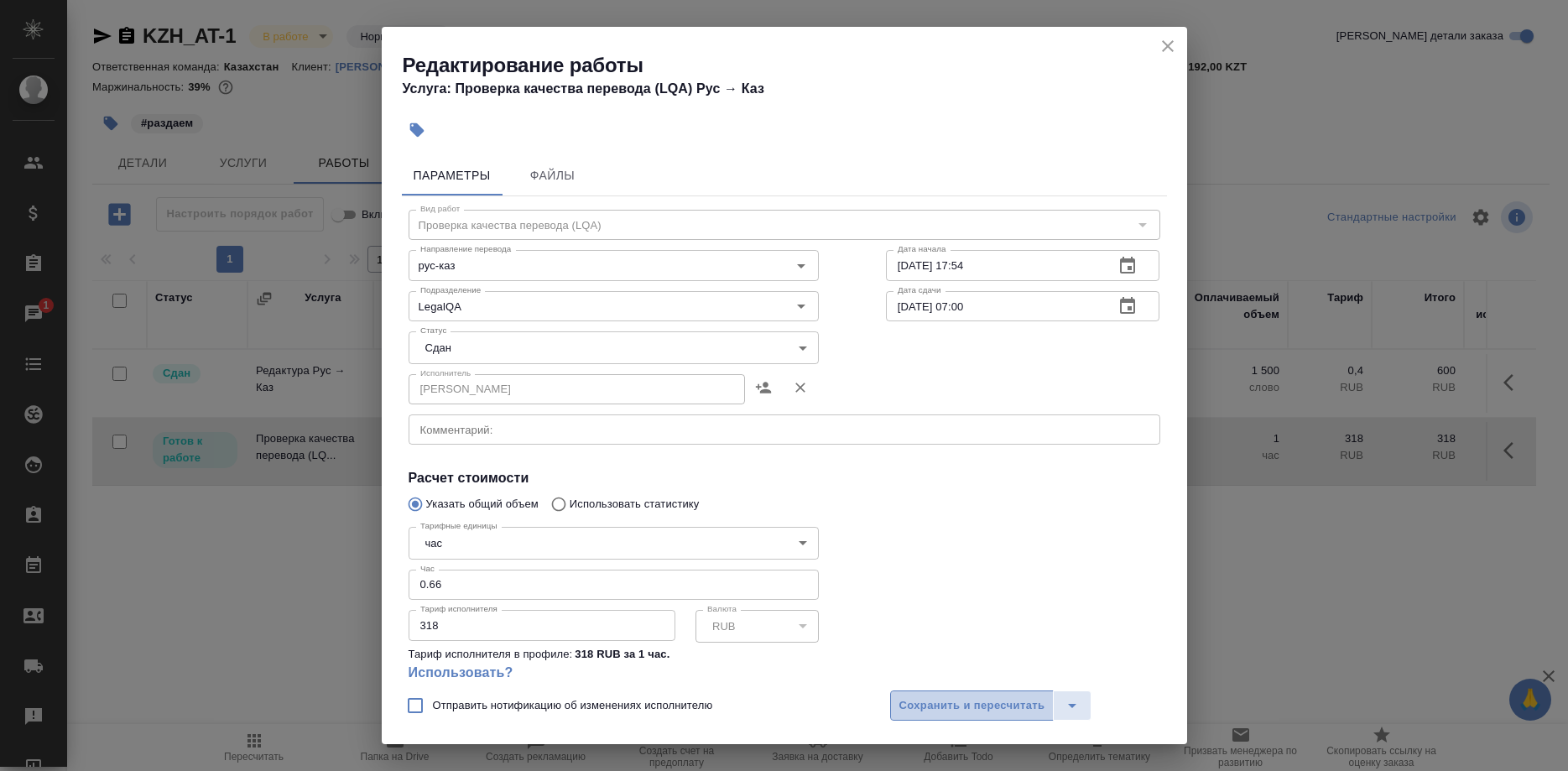
click at [914, 699] on span "Сохранить и пересчитать" at bounding box center [971, 706] width 146 height 19
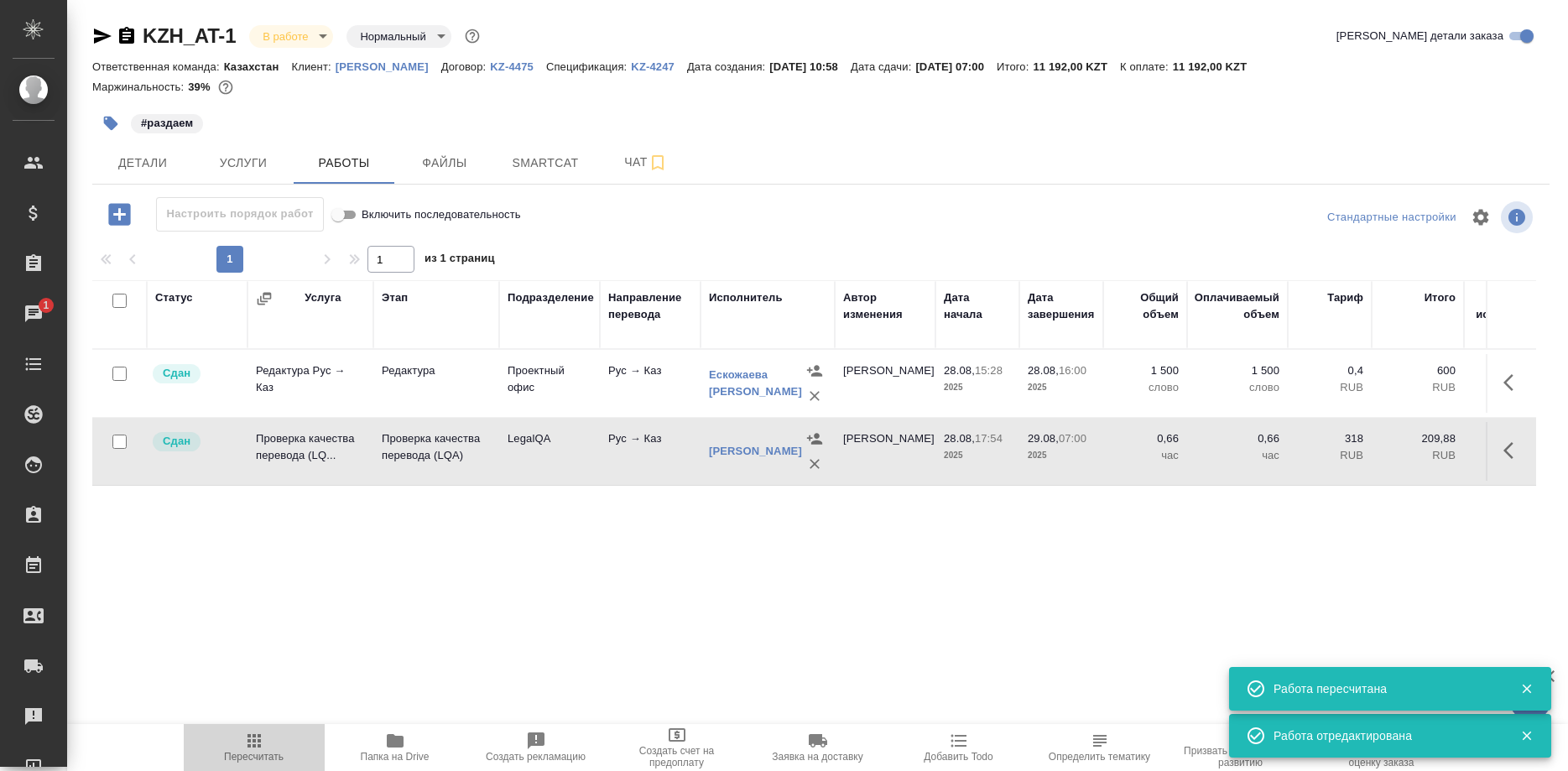
click at [250, 747] on icon "button" at bounding box center [254, 741] width 13 height 13
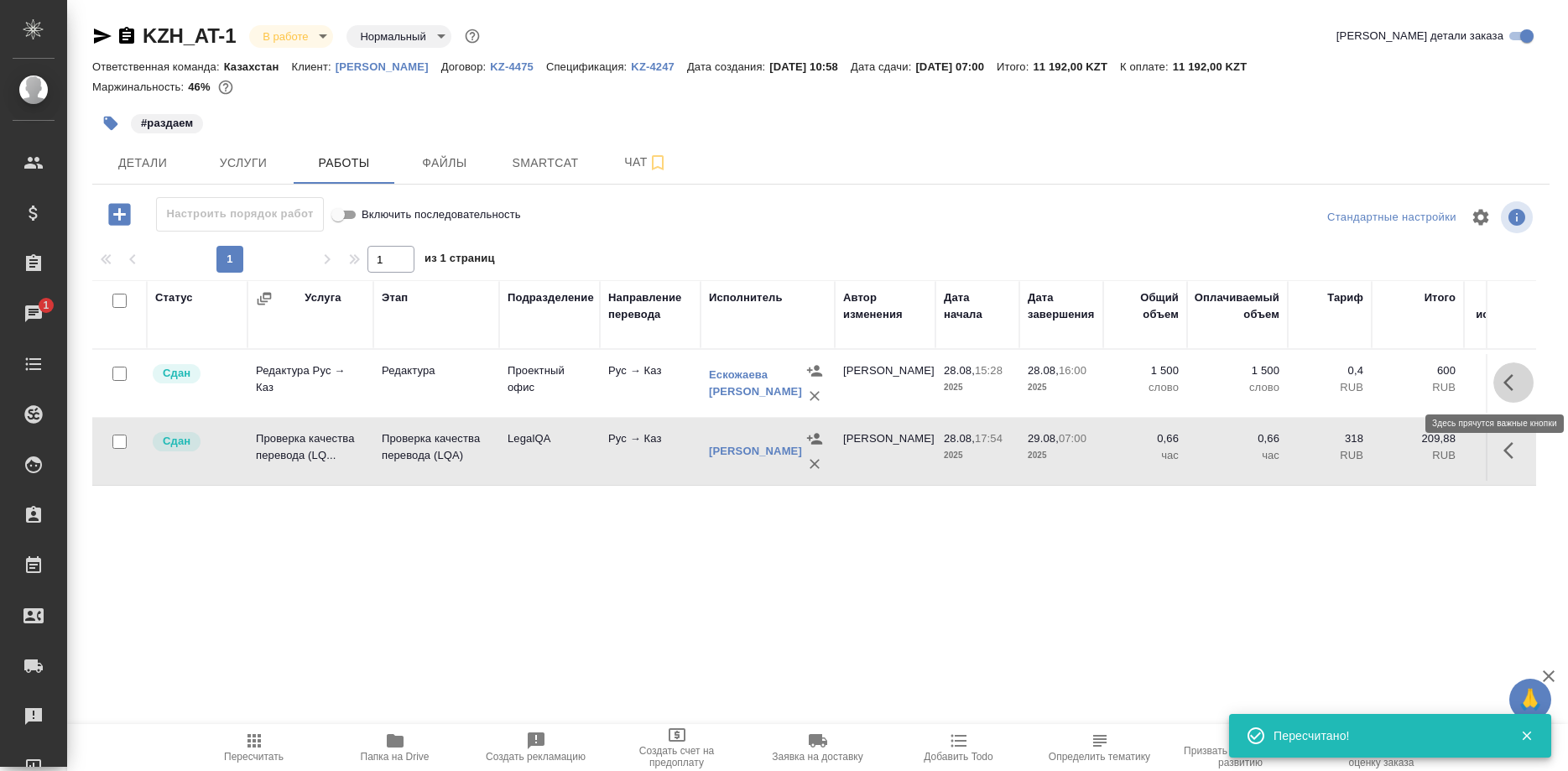
click at [1504, 385] on icon "button" at bounding box center [1508, 383] width 10 height 17
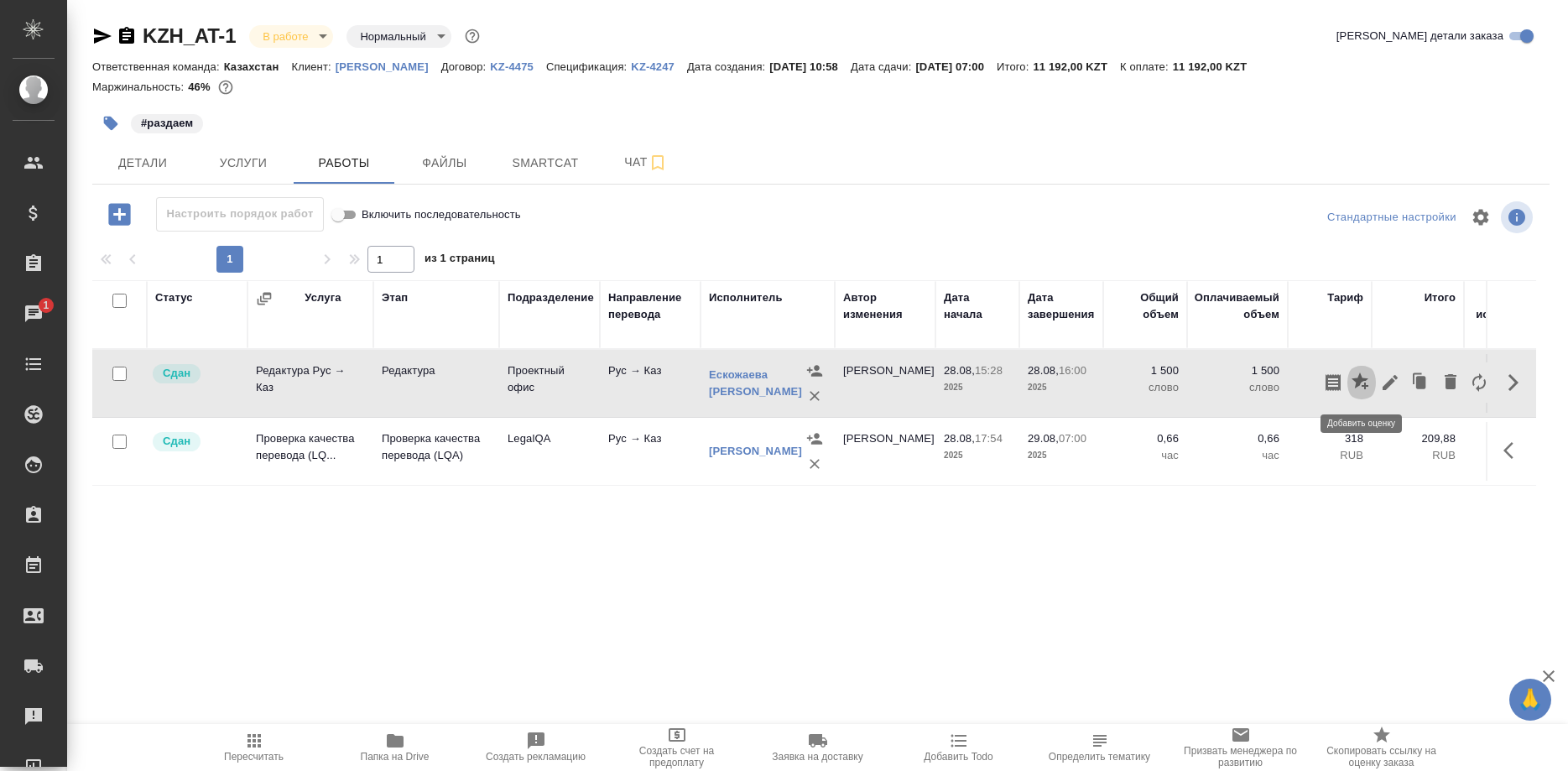
click at [1358, 379] on icon "button" at bounding box center [1360, 381] width 17 height 17
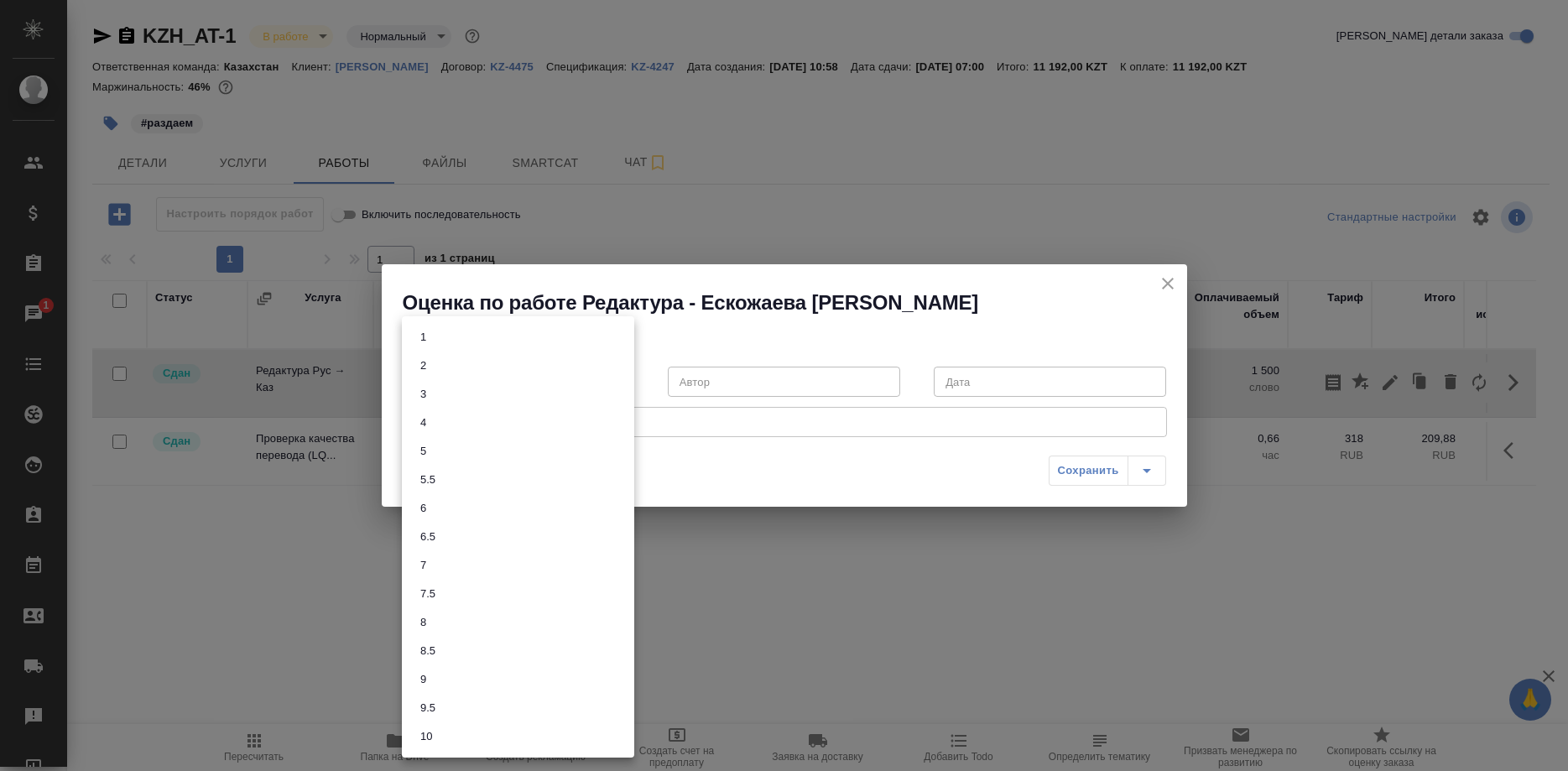
click at [556, 374] on body "🙏 .cls-1 fill:#fff; AWATERA Shirina Sabina Клиенты Спецификации Заказы 1 Чаты T…" at bounding box center [784, 386] width 1568 height 771
click at [419, 594] on button "7.5" at bounding box center [427, 593] width 25 height 18
type input "7.5"
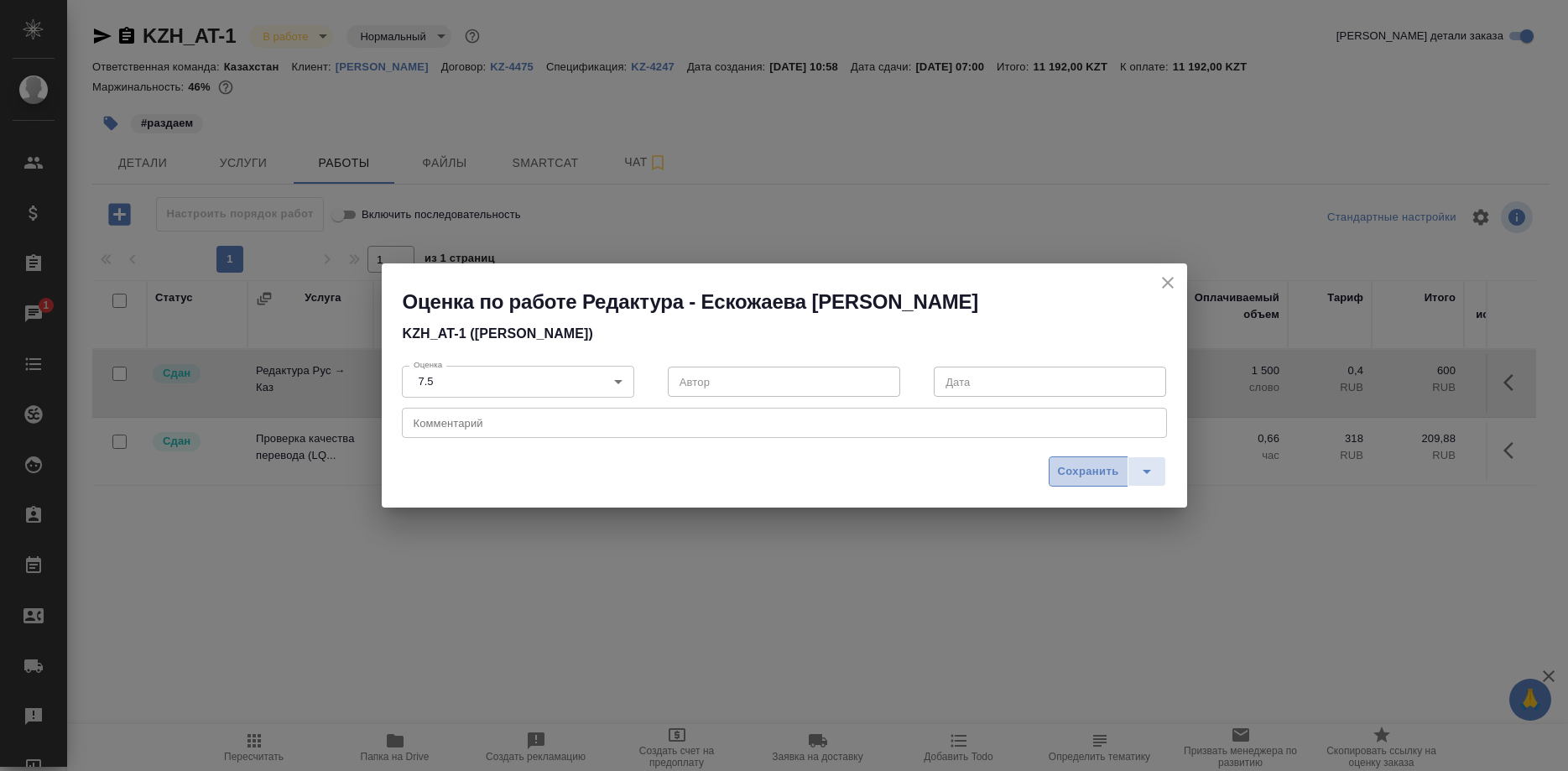
click at [1087, 466] on span "Сохранить" at bounding box center [1088, 472] width 61 height 19
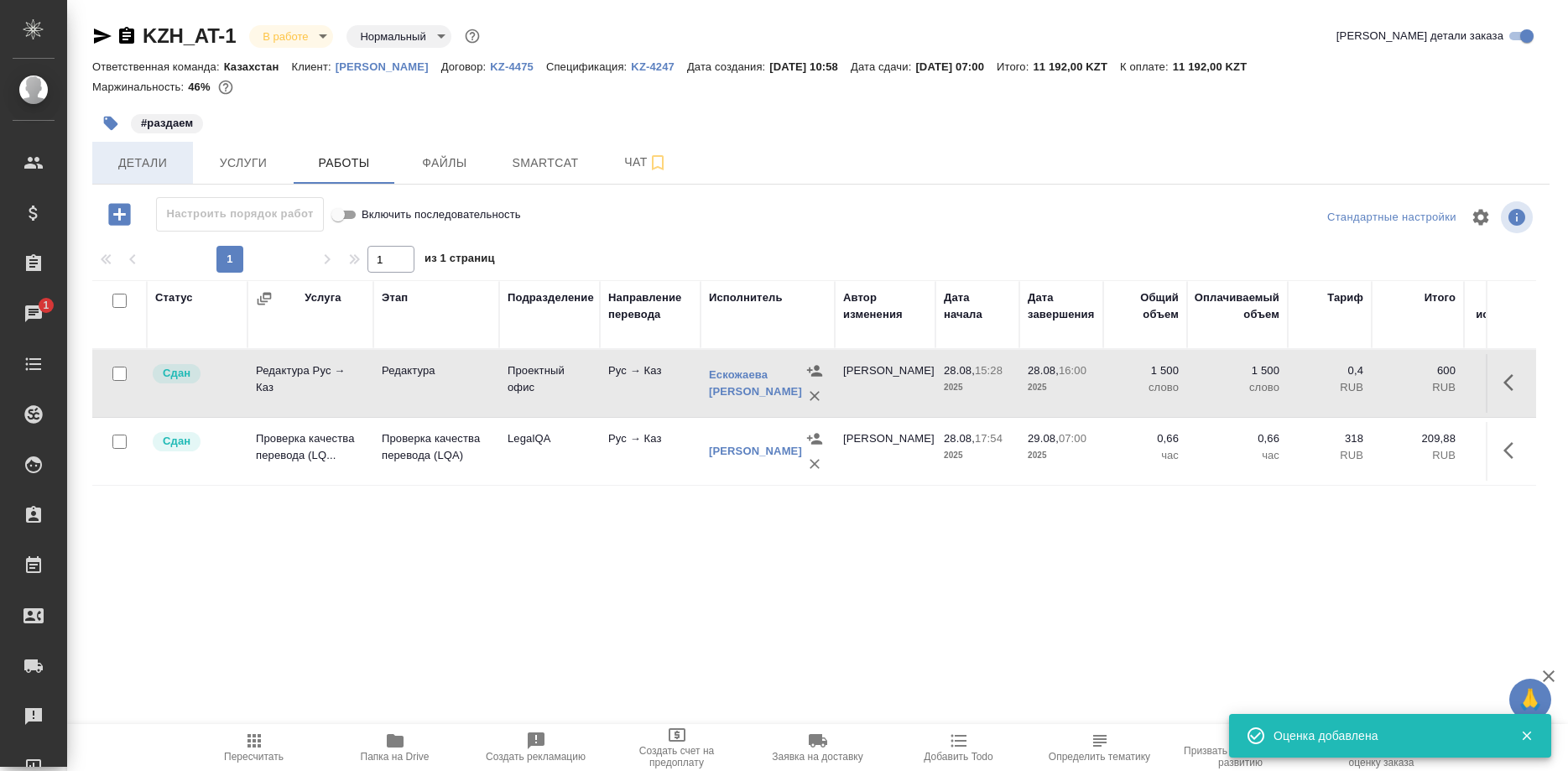
click at [152, 168] on span "Детали" at bounding box center [143, 163] width 81 height 21
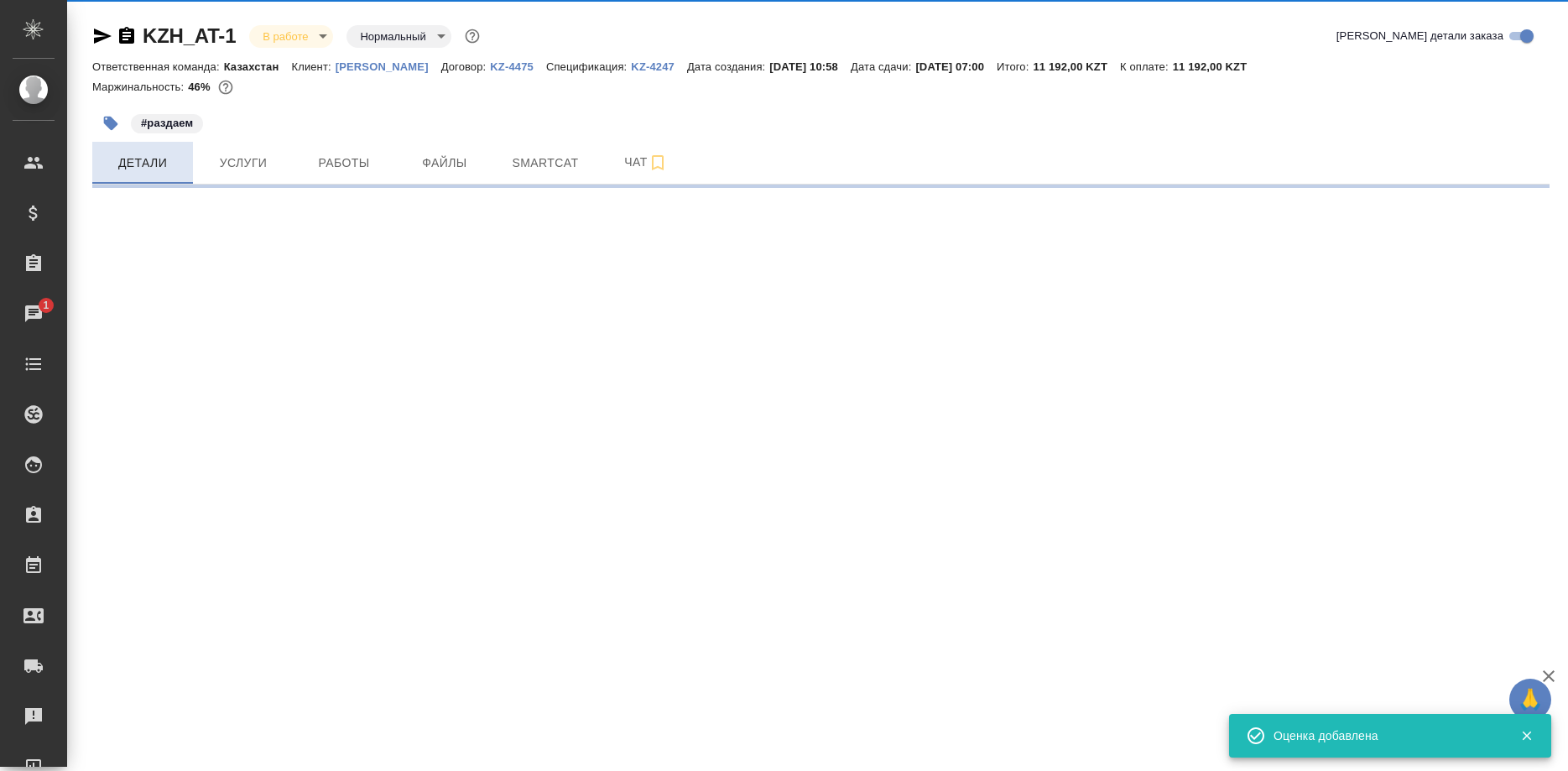
select select "RU"
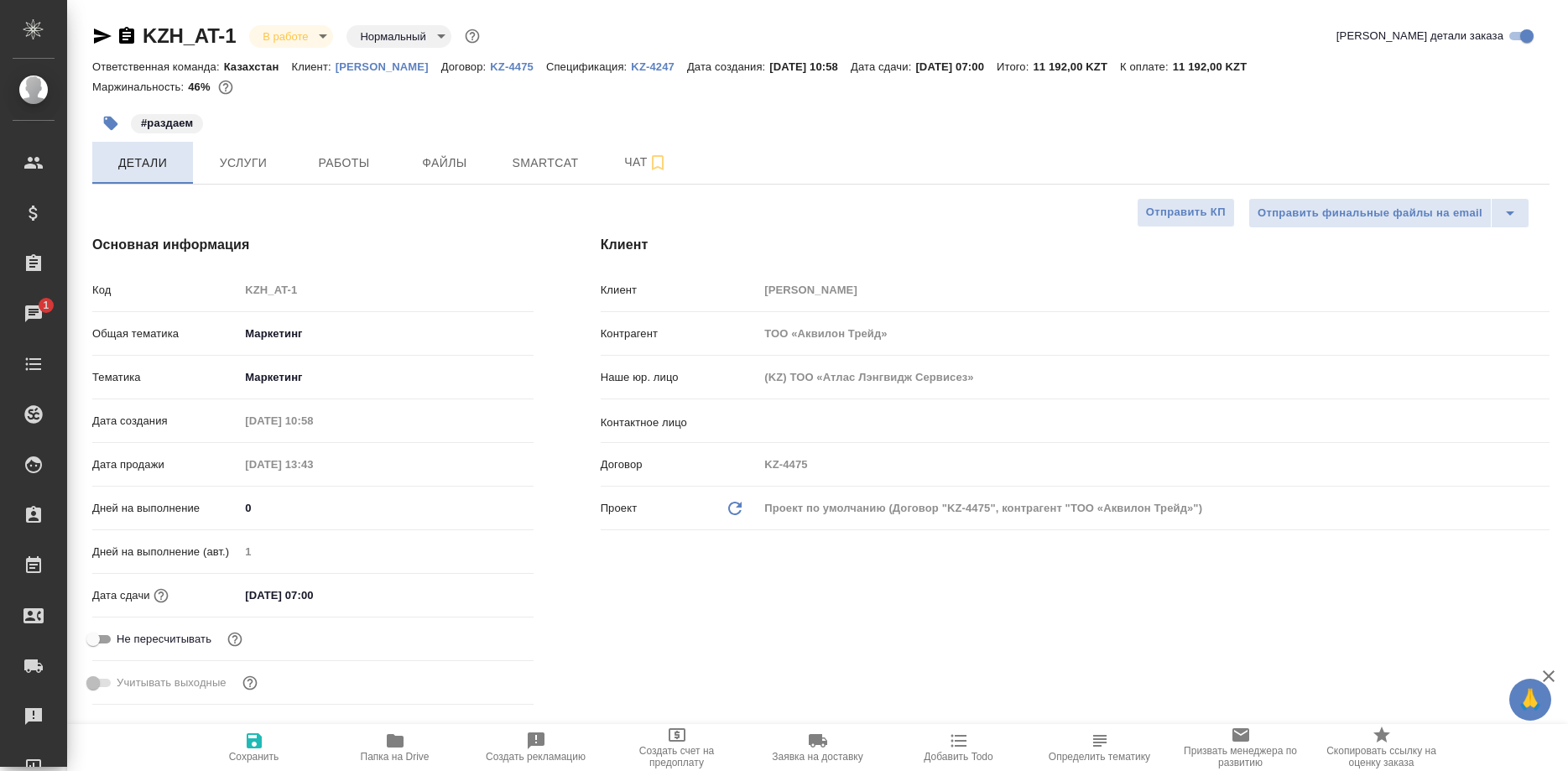
type textarea "x"
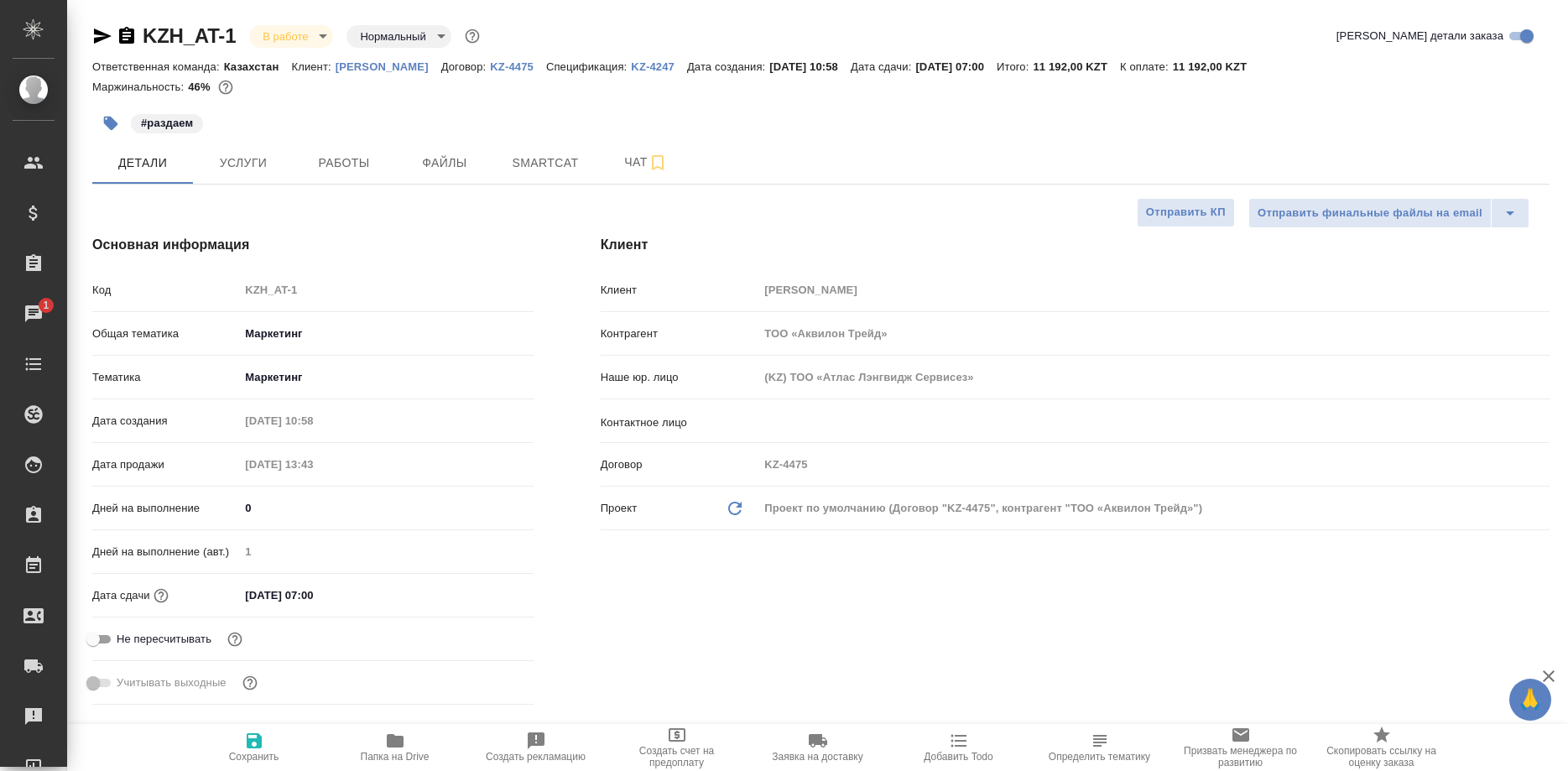
type textarea "x"
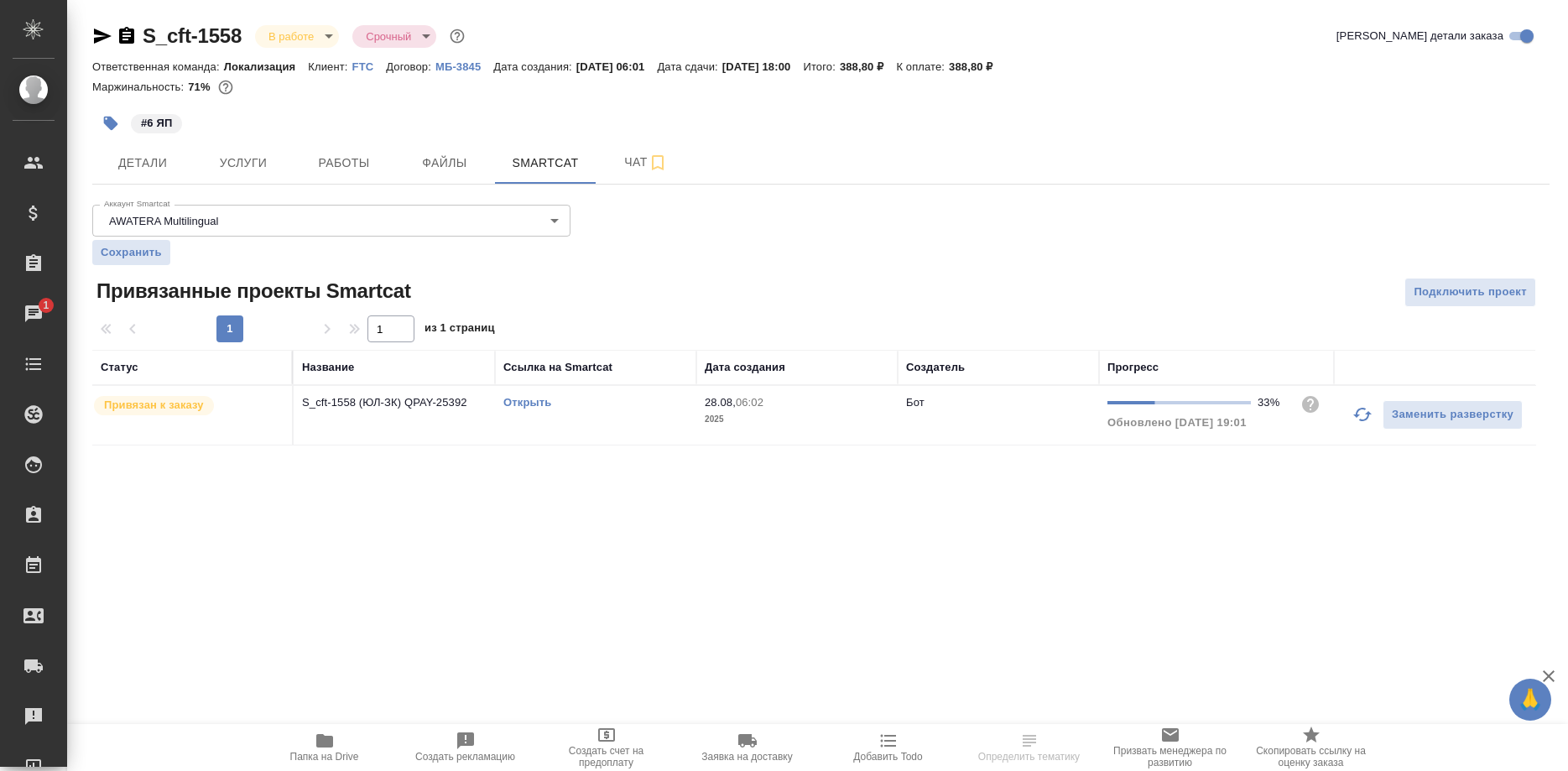
click at [527, 403] on link "Открыть" at bounding box center [527, 402] width 48 height 12
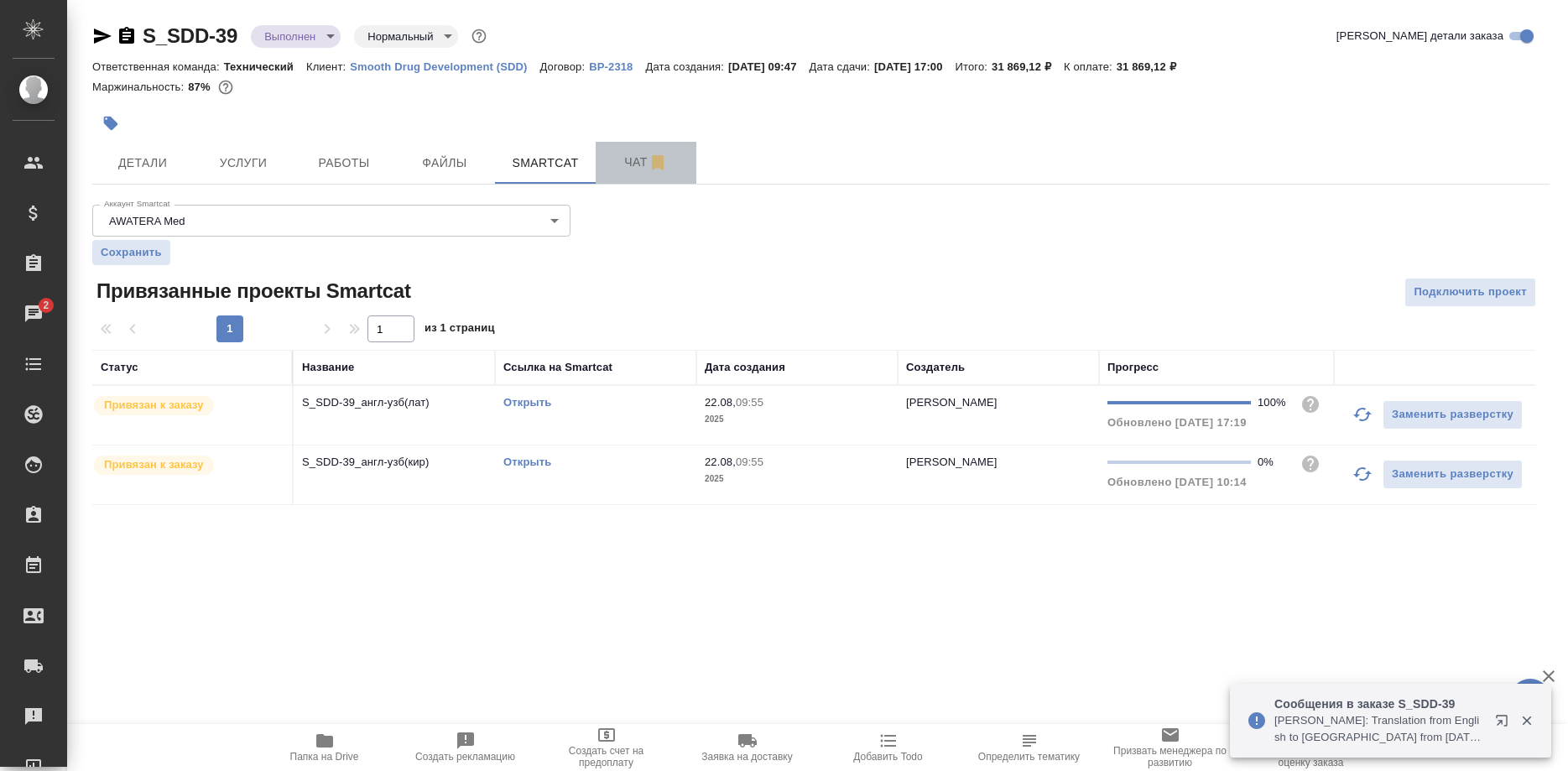
click at [617, 162] on span "Чат" at bounding box center [645, 163] width 81 height 21
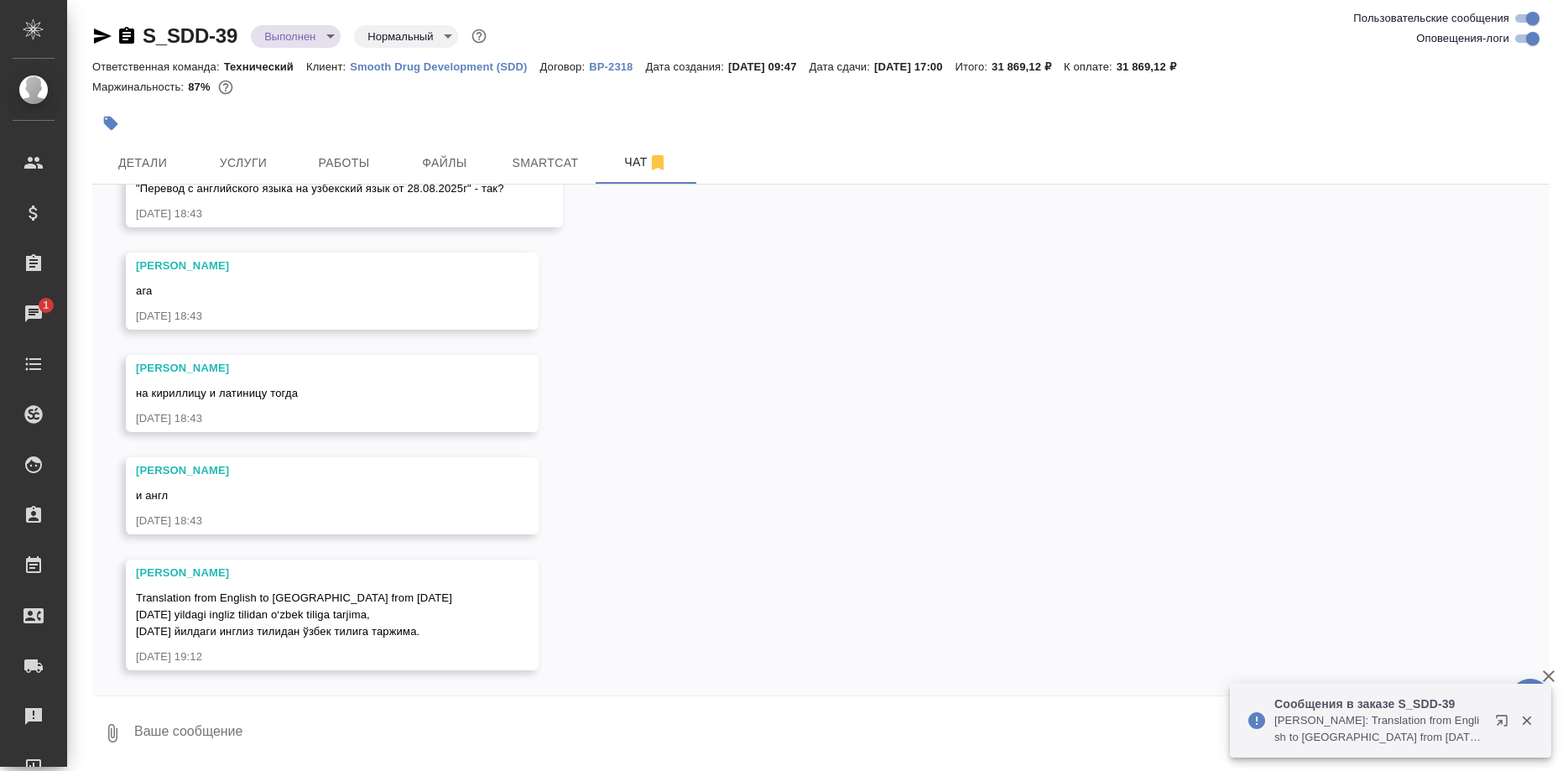
scroll to position [23898, 0]
